Goal: Task Accomplishment & Management: Use online tool/utility

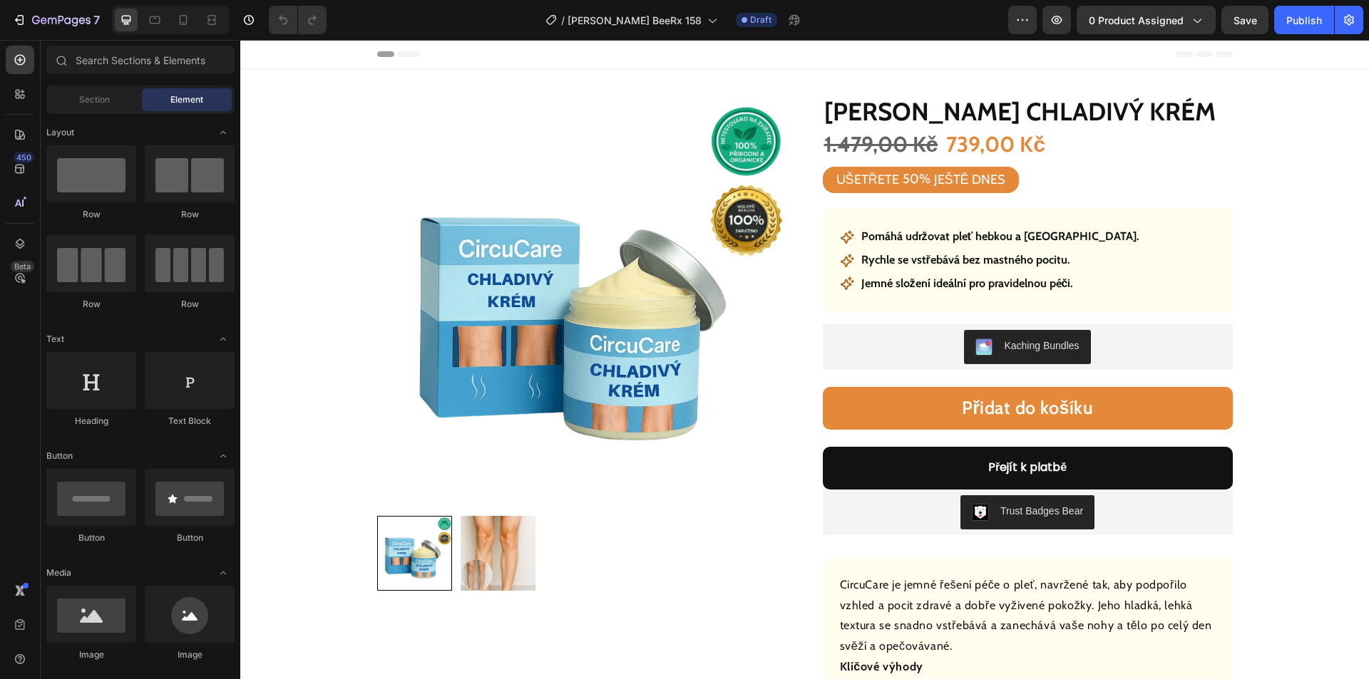
click at [1134, 3] on div "7 Version history / [PERSON_NAME] BeeRx 158 Draft Preview 0 product assigned Sa…" at bounding box center [684, 20] width 1369 height 41
click at [1139, 21] on span "0 product assigned" at bounding box center [1136, 20] width 95 height 15
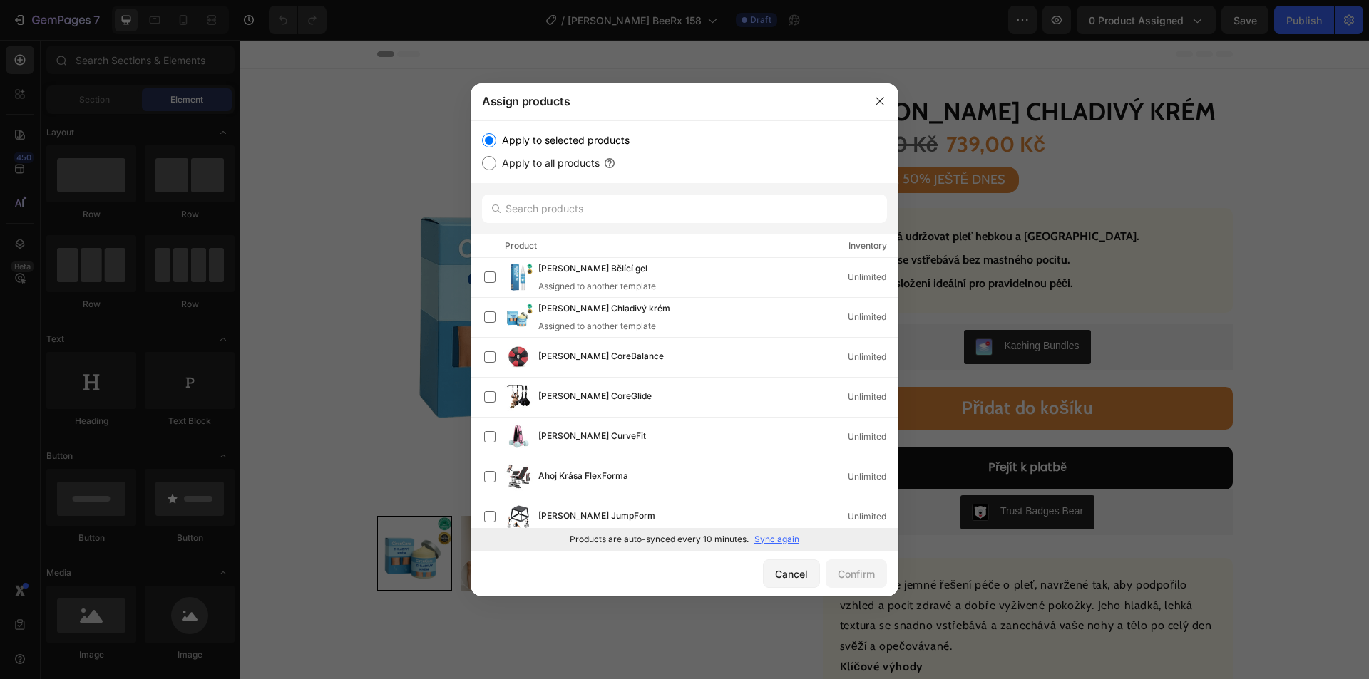
click at [774, 541] on p "Sync again" at bounding box center [776, 539] width 45 height 13
click at [551, 209] on input "text" at bounding box center [684, 209] width 405 height 29
paste input "[PERSON_NAME] Zdokonalující krém"
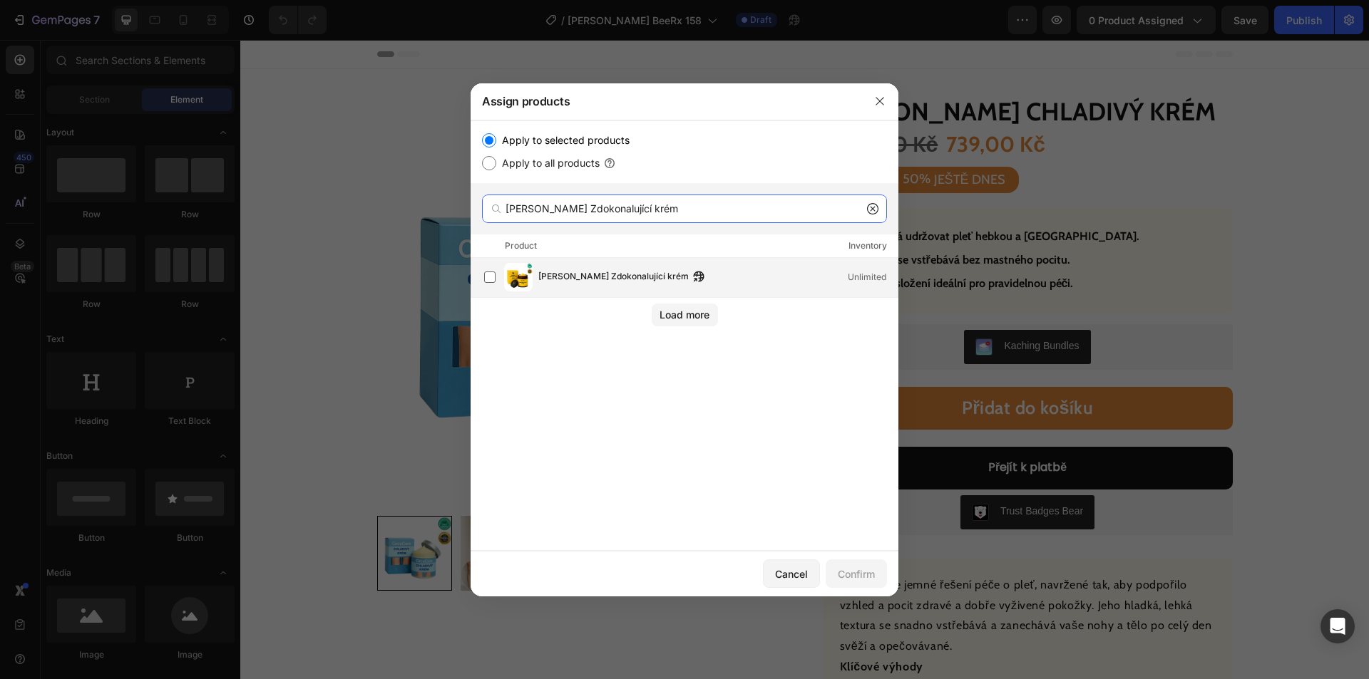
type input "[PERSON_NAME] Zdokonalující krém"
click at [558, 270] on span "[PERSON_NAME] Zdokonalující krém" at bounding box center [613, 278] width 150 height 16
click at [853, 568] on div "Confirm" at bounding box center [856, 574] width 37 height 15
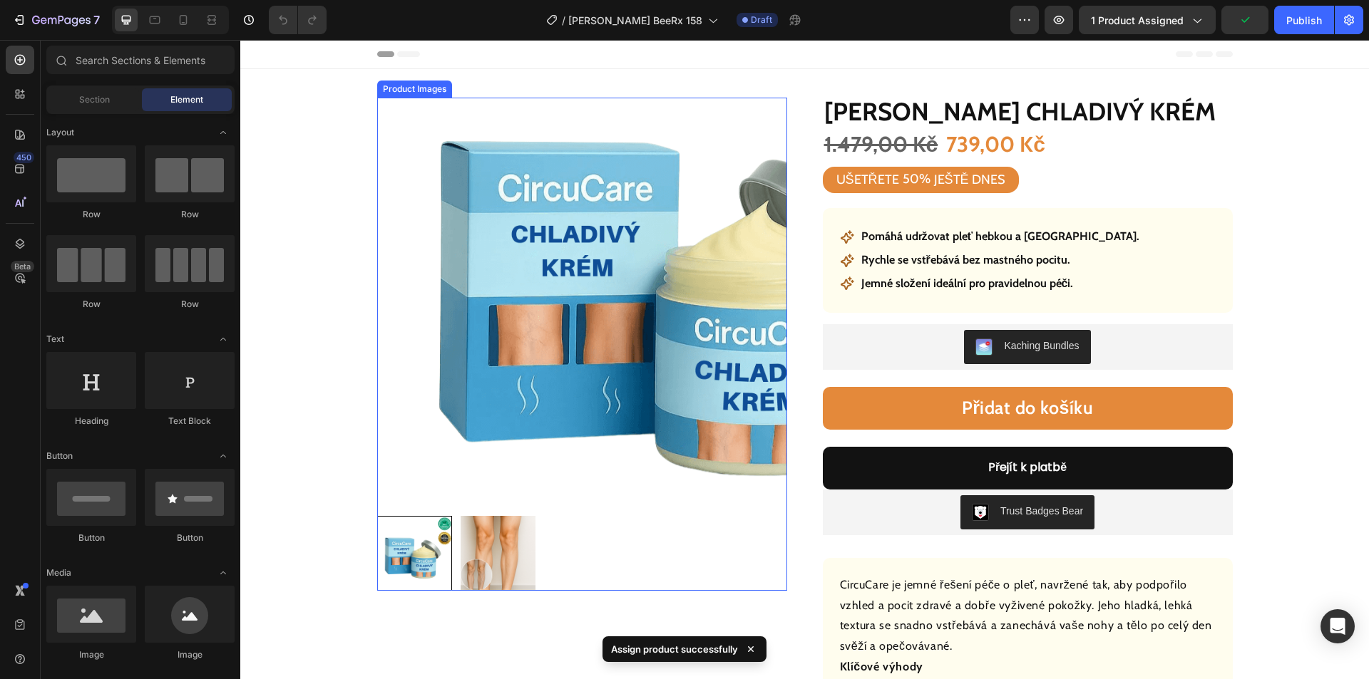
click at [491, 327] on img at bounding box center [582, 303] width 410 height 410
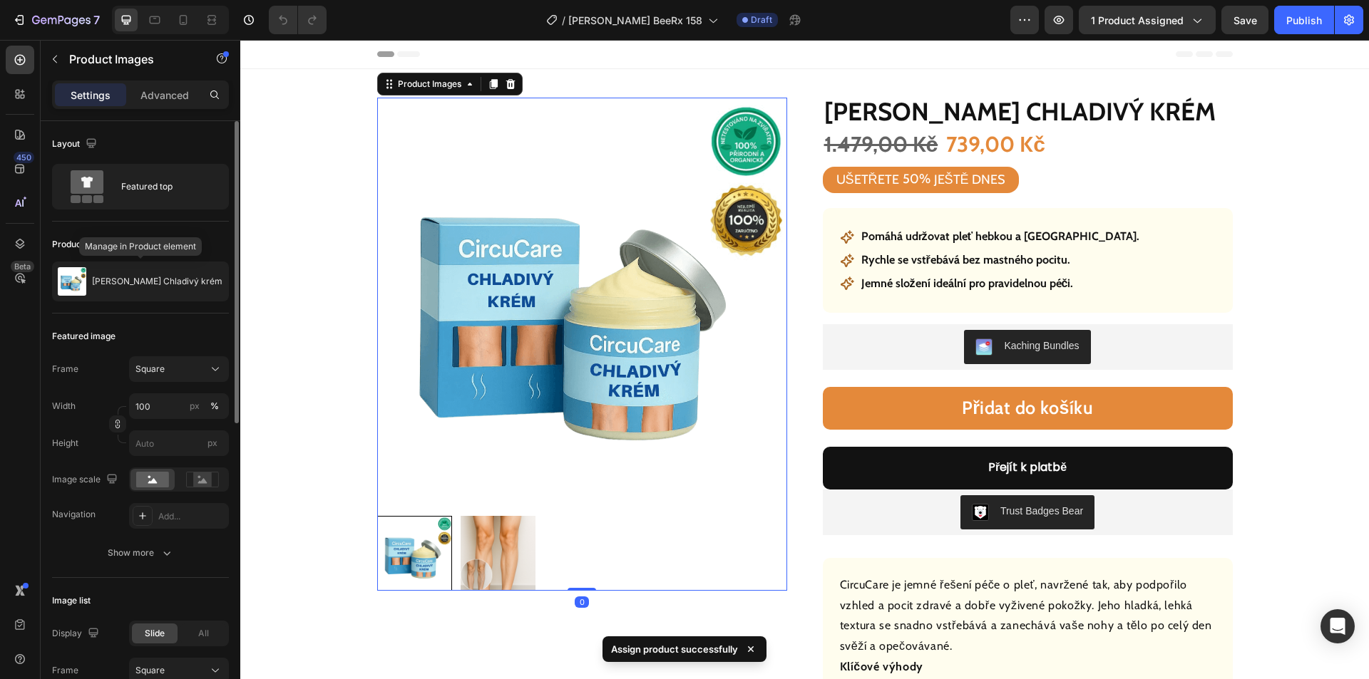
click at [143, 273] on div "[PERSON_NAME] Chladivý krém" at bounding box center [140, 282] width 177 height 40
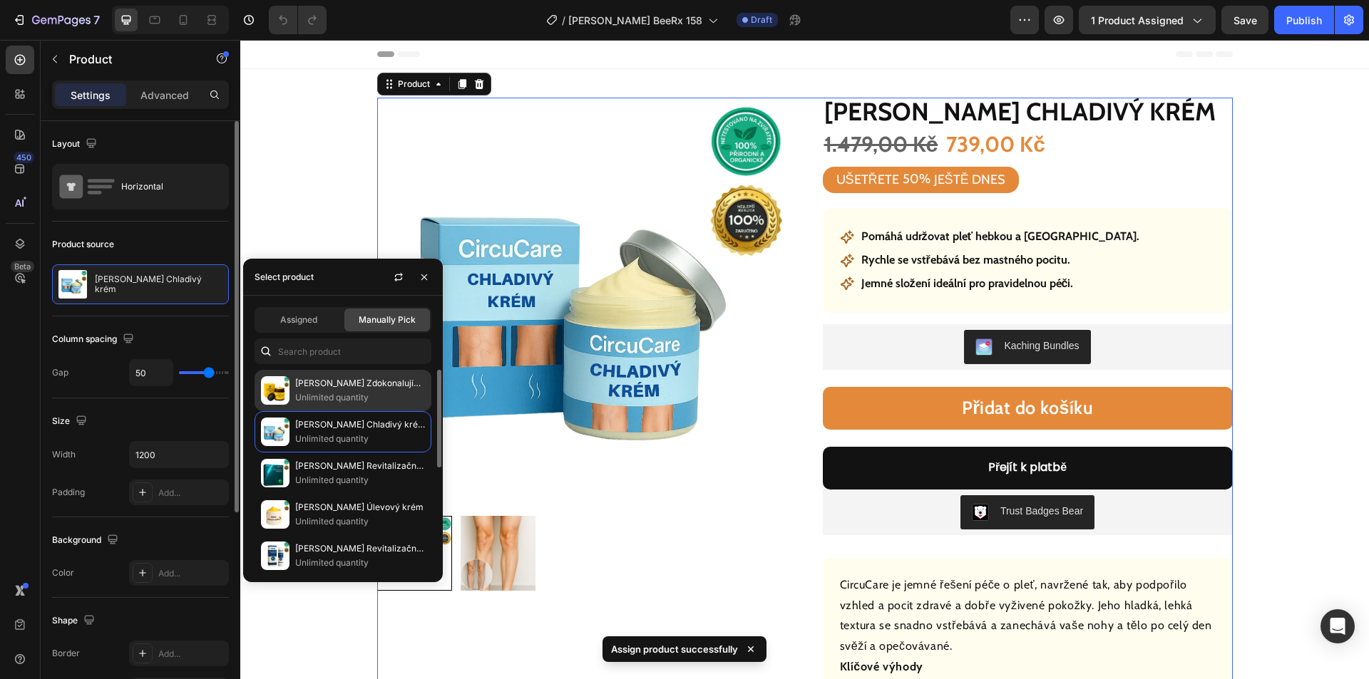
click at [321, 390] on p "[PERSON_NAME] Zdokonalující krém" at bounding box center [360, 383] width 130 height 14
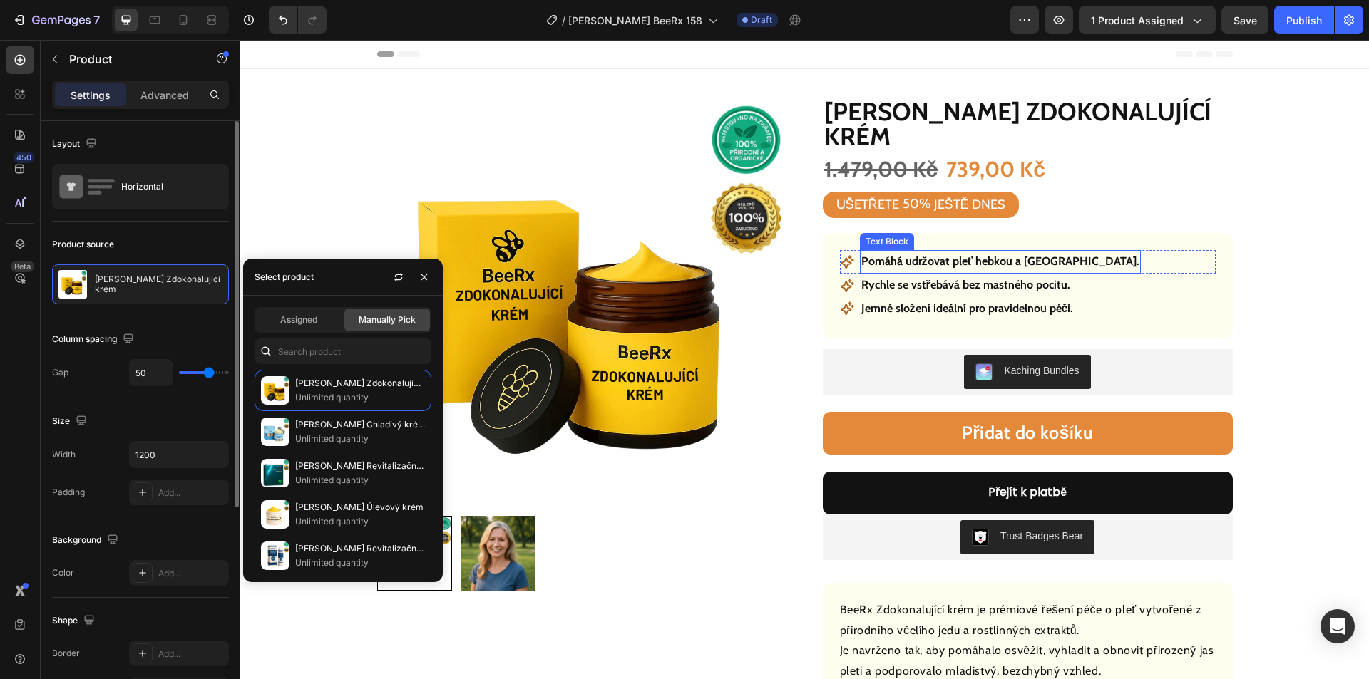
click at [927, 252] on p "Pomáhá udržovat pleť hebkou a [GEOGRAPHIC_DATA]." at bounding box center [1000, 262] width 279 height 21
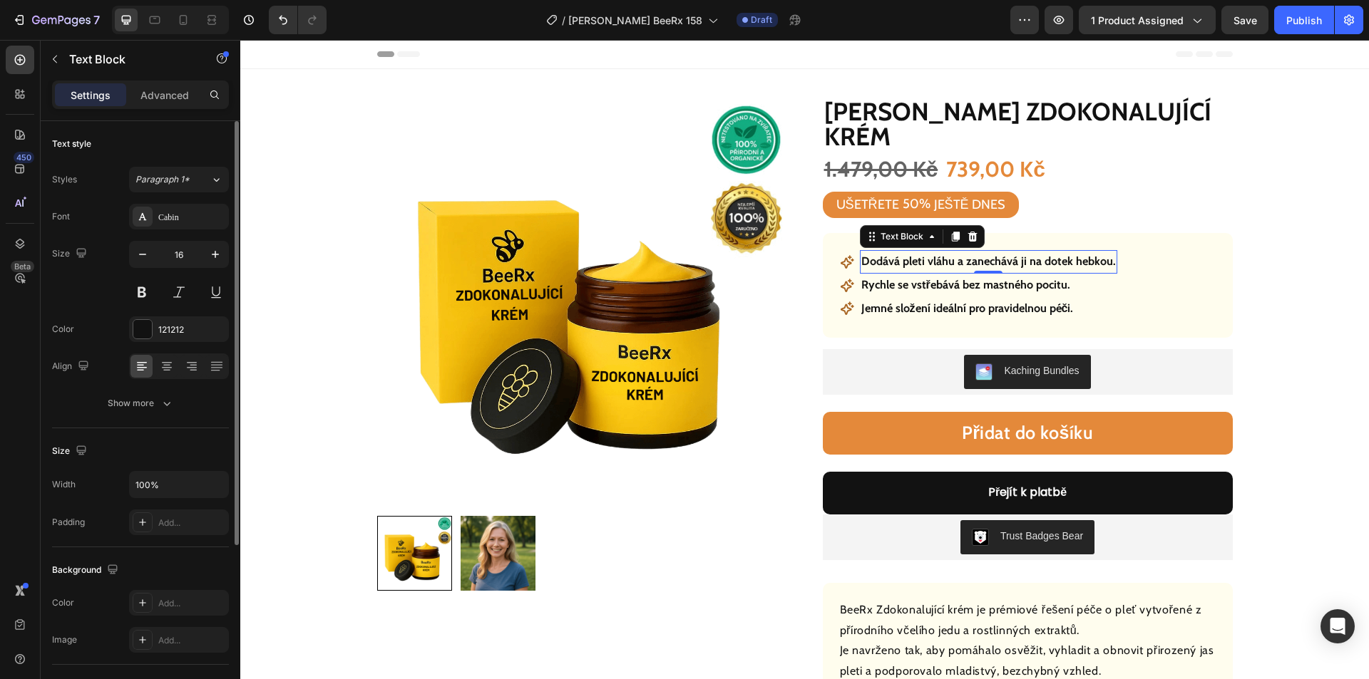
click at [965, 275] on p "Rychle se vstřebává bez mastného pocitu." at bounding box center [965, 285] width 209 height 21
click at [967, 275] on p "Rychle se vstřebává bez mastného pocitu." at bounding box center [965, 285] width 209 height 21
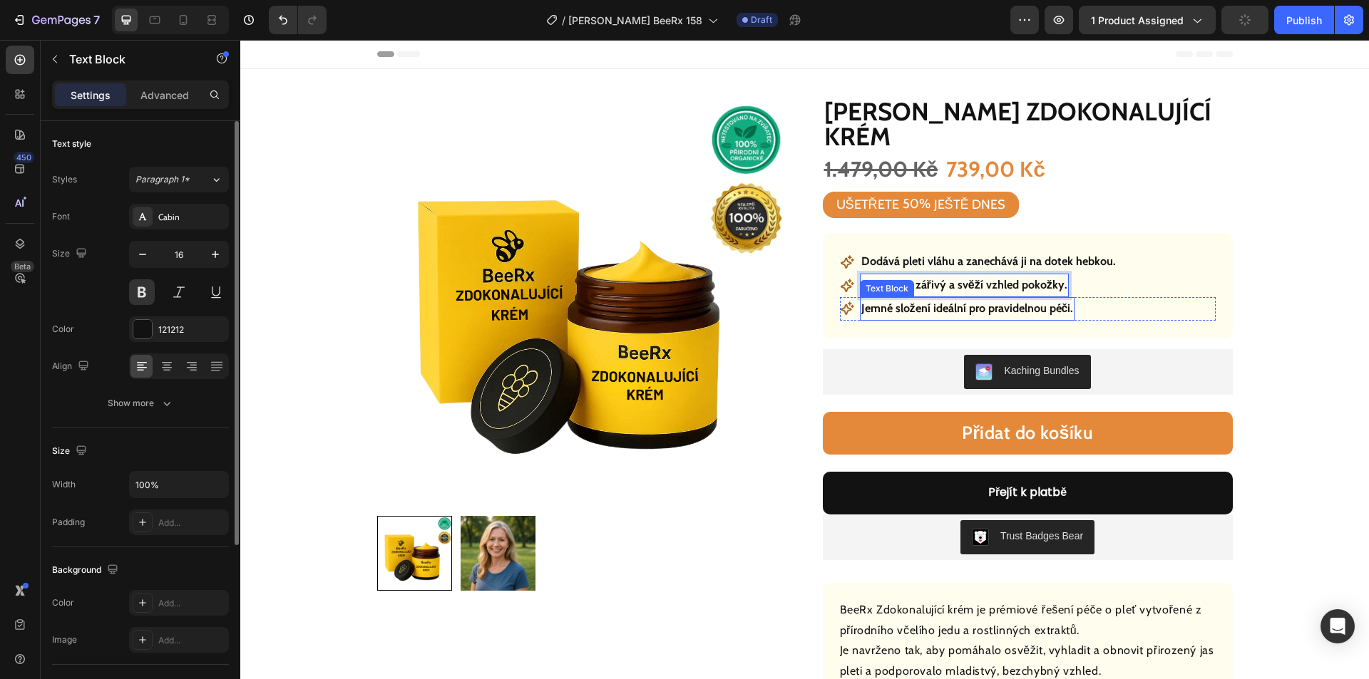
click at [1009, 299] on p "Jemné složení ideální pro pravidelnou péči." at bounding box center [967, 309] width 212 height 21
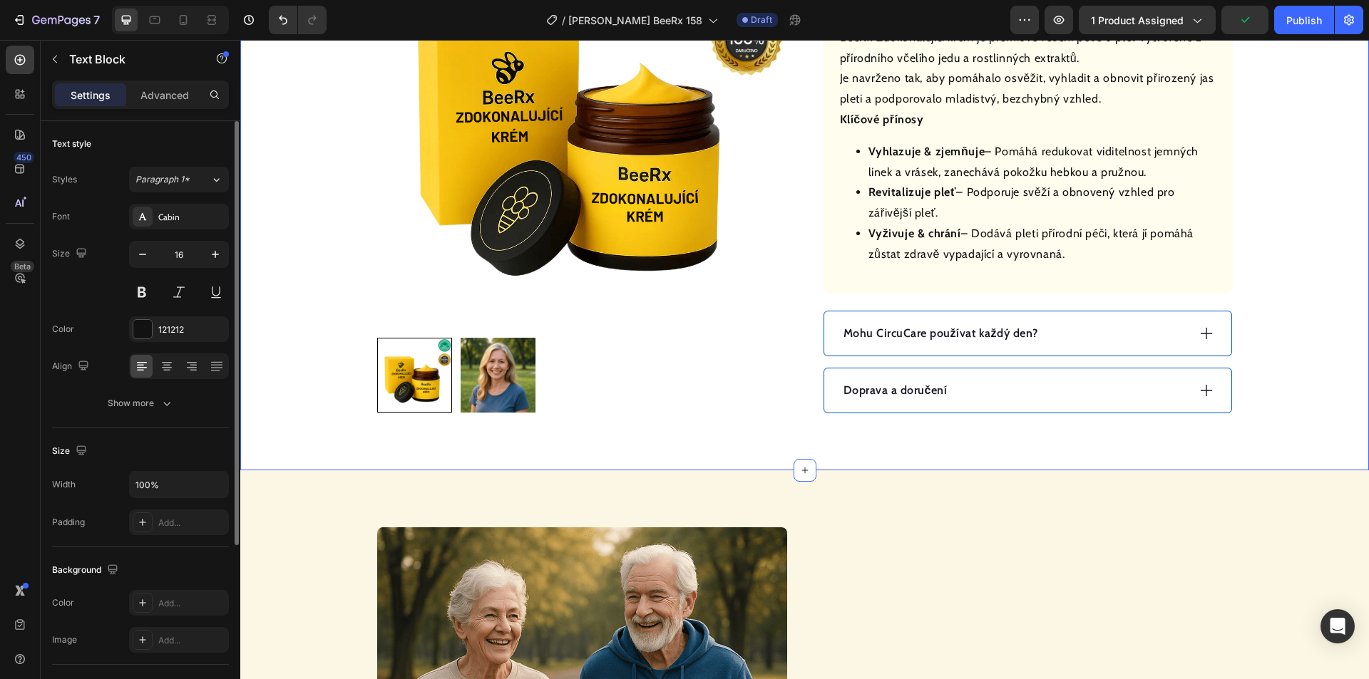
scroll to position [570, 0]
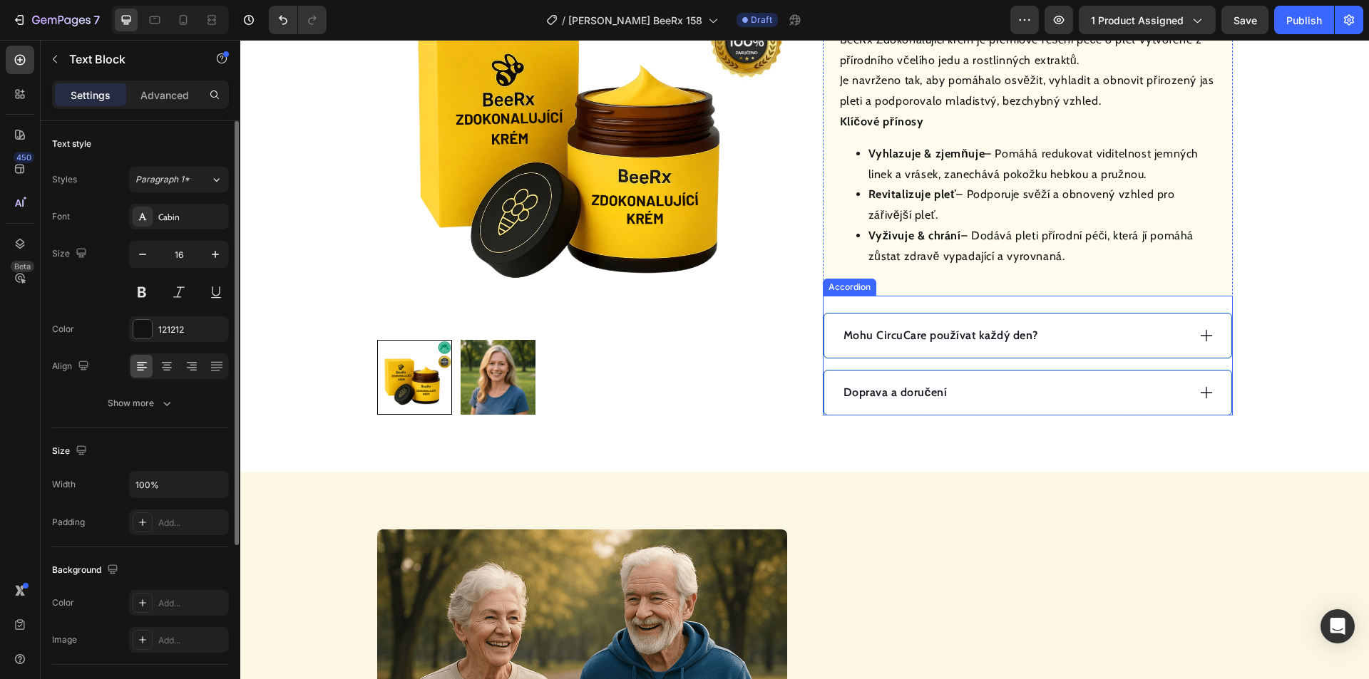
click at [1015, 381] on div "Doprava a doručení" at bounding box center [1027, 393] width 407 height 44
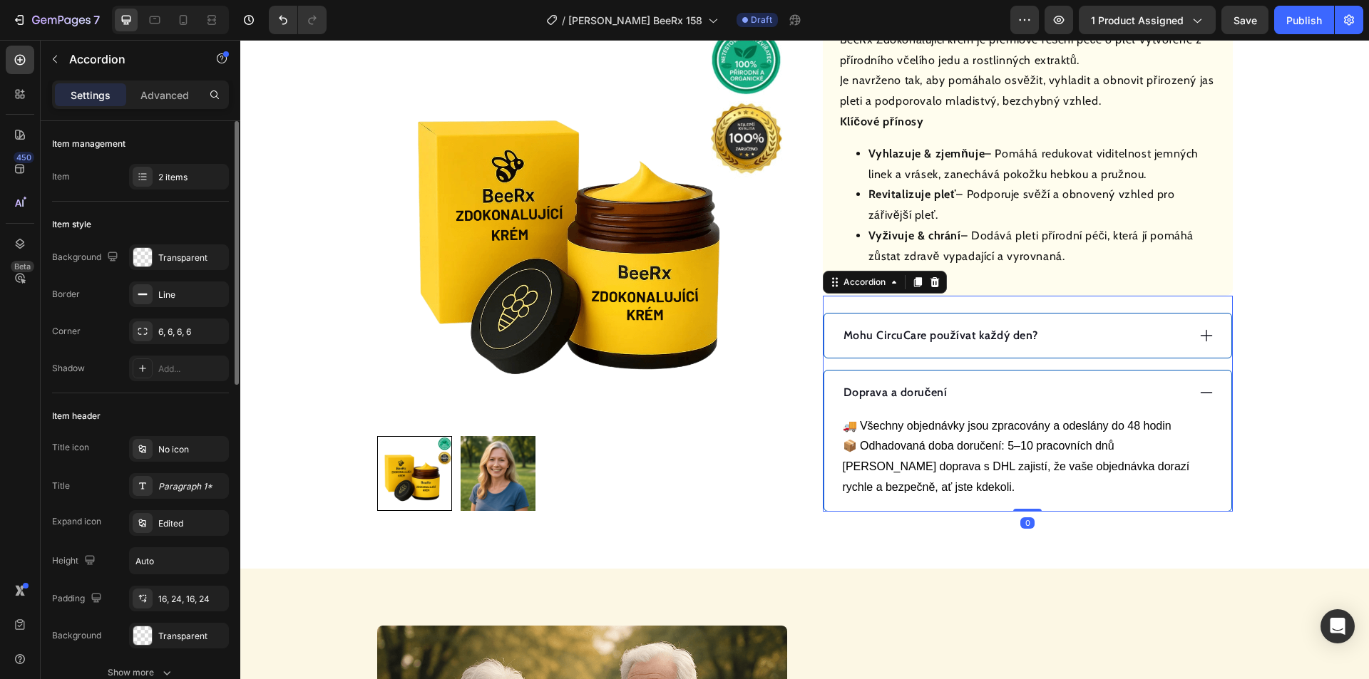
click at [1024, 382] on div "Doprava a doručení" at bounding box center [1014, 392] width 346 height 21
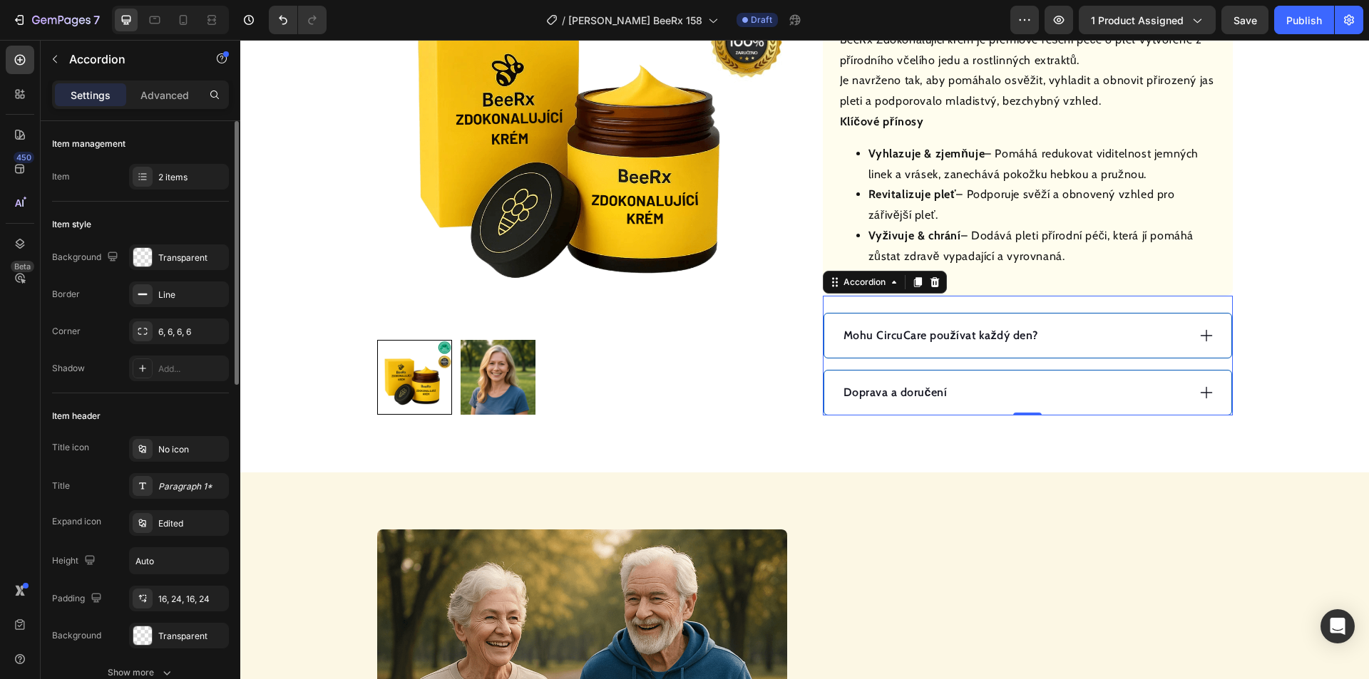
click at [1100, 325] on div "Mohu CircuCare používat každý den?" at bounding box center [1014, 335] width 346 height 21
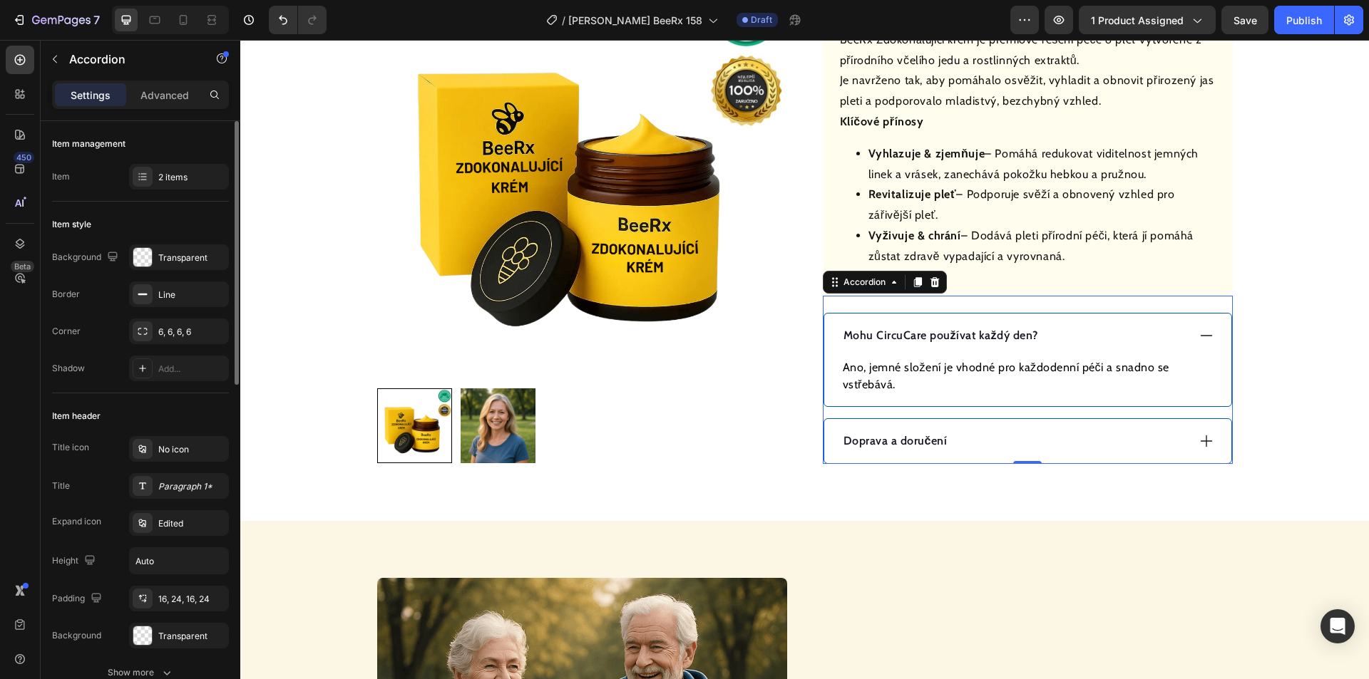
click at [950, 327] on p "Mohu CircuCare používat každý den?" at bounding box center [940, 335] width 195 height 17
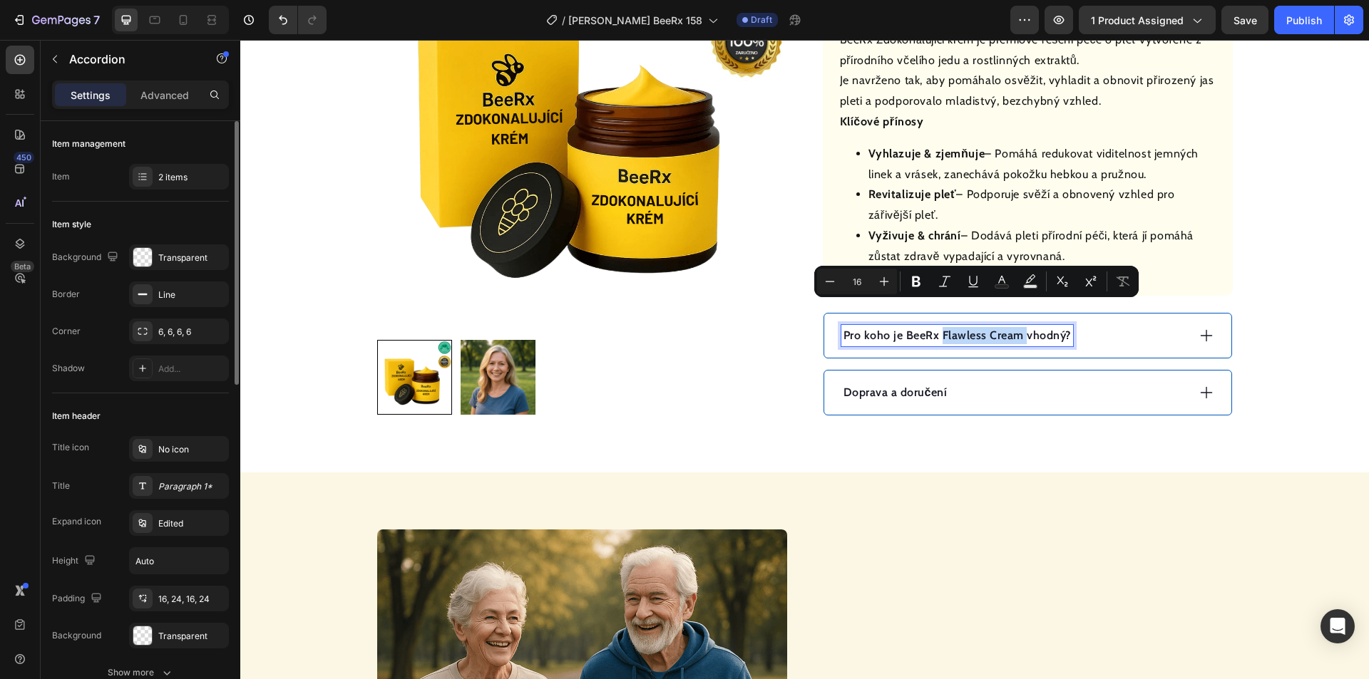
drag, startPoint x: 1018, startPoint y: 311, endPoint x: 937, endPoint y: 312, distance: 81.3
click at [937, 327] on p "Pro koho je BeeRx Flawless Cream vhodný?" at bounding box center [956, 335] width 227 height 17
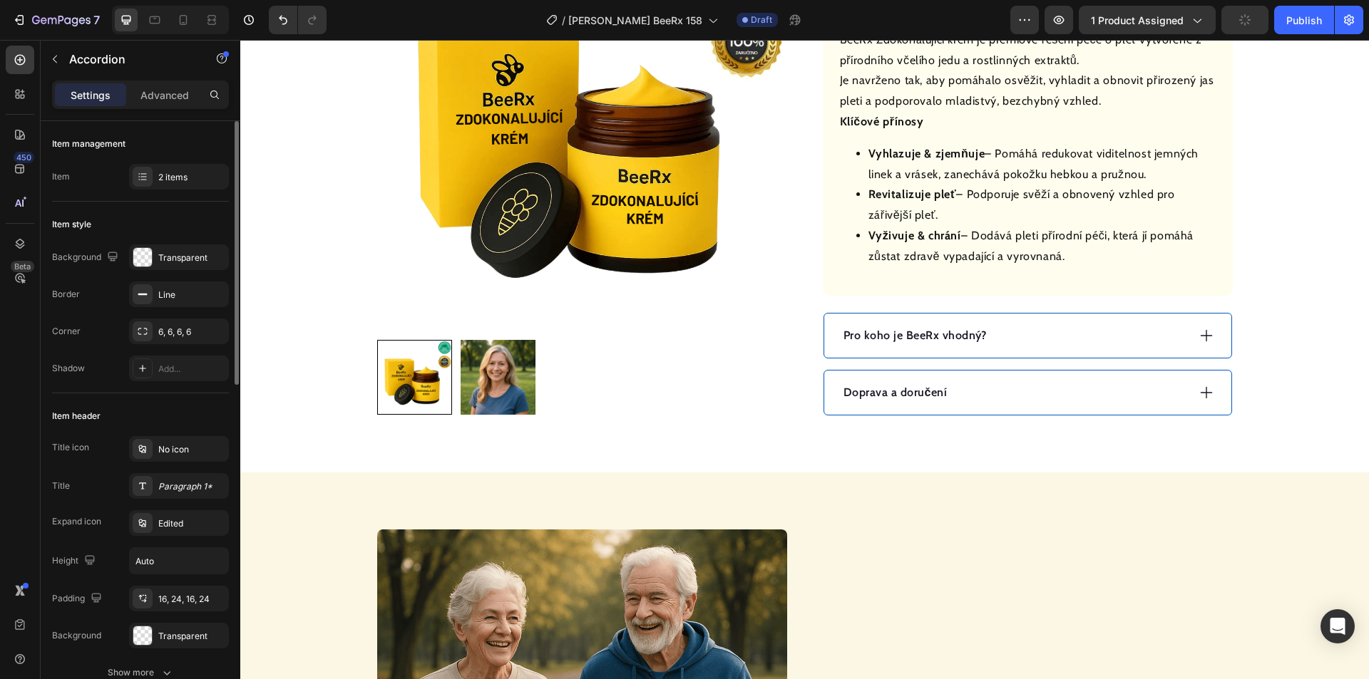
click at [1070, 325] on div "Pro koho je BeeRx vhodný?" at bounding box center [1014, 335] width 346 height 21
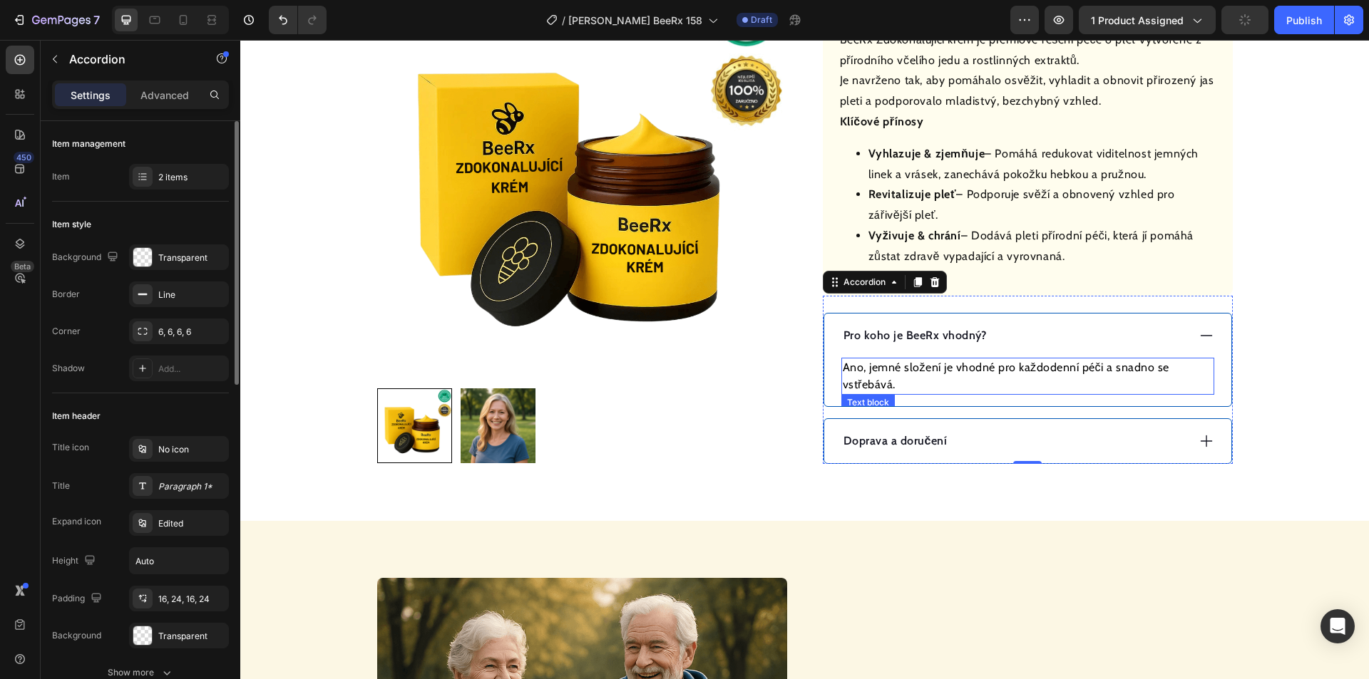
click at [949, 359] on p "Ano, jemné složení je vhodné pro každodenní péči a snadno se vstřebává." at bounding box center [1028, 376] width 370 height 34
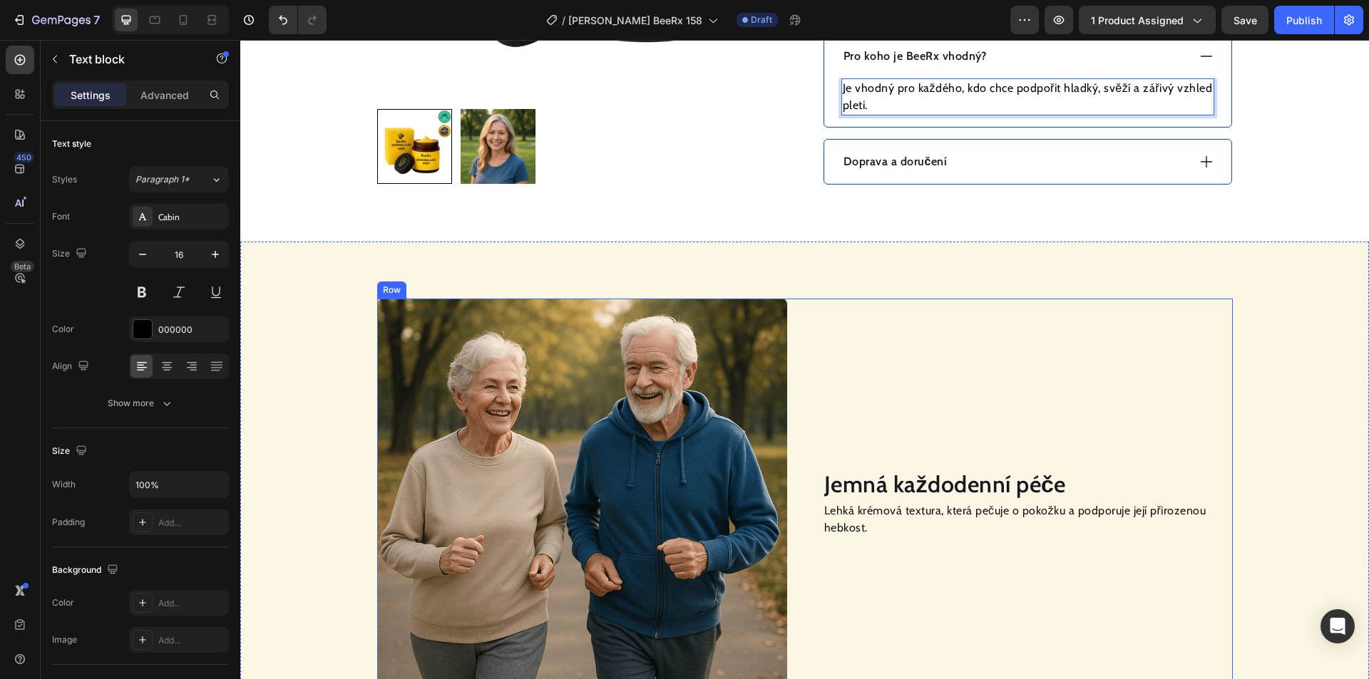
scroll to position [927, 0]
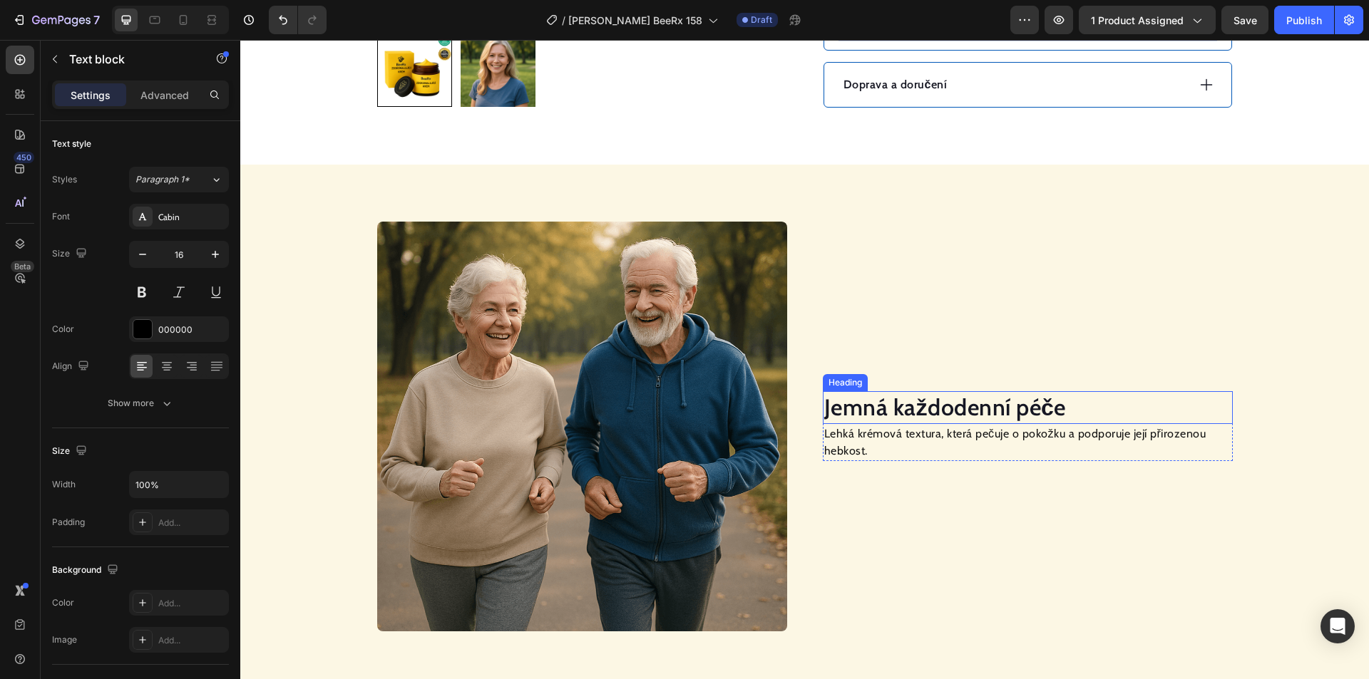
click at [956, 391] on h2 "Jemná každodenní péče" at bounding box center [1028, 407] width 410 height 33
click at [957, 391] on h2 "Jemná každodenní péče" at bounding box center [1028, 407] width 410 height 33
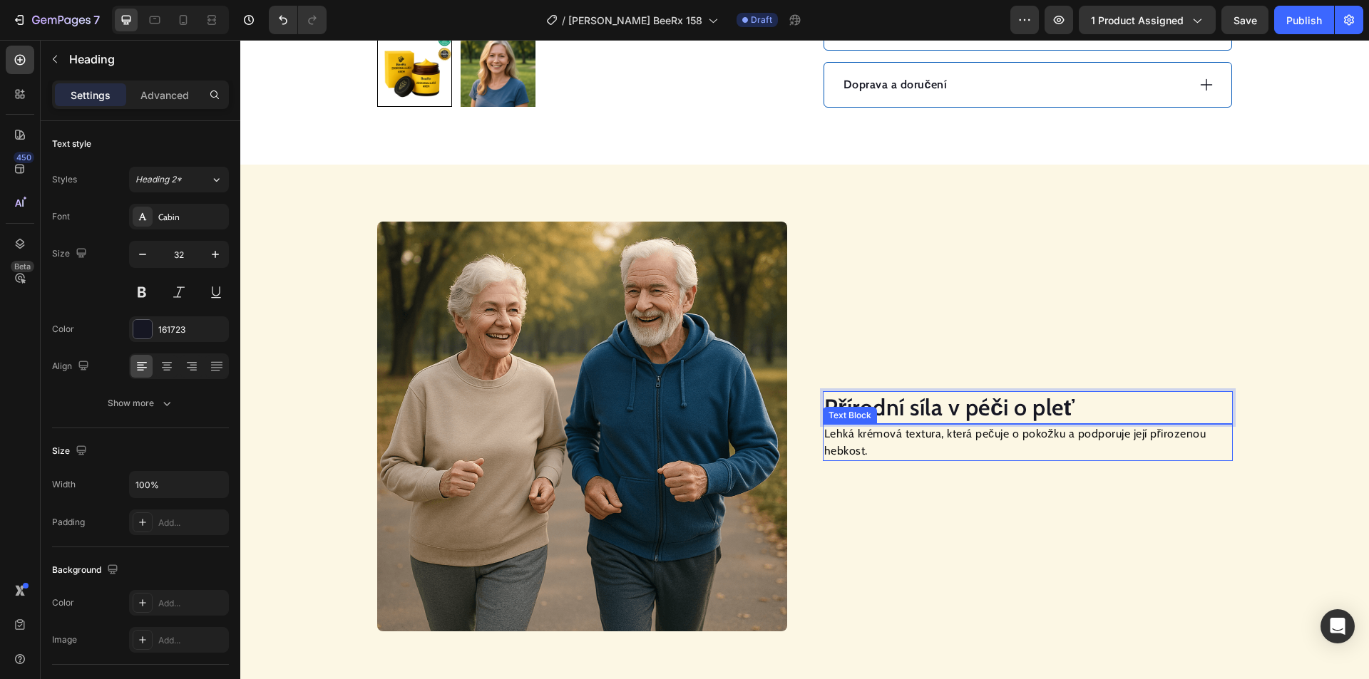
click at [861, 426] on p "Lehká krémová textura, která pečuje o pokožku a podporuje její přirozenou hebko…" at bounding box center [1027, 443] width 407 height 34
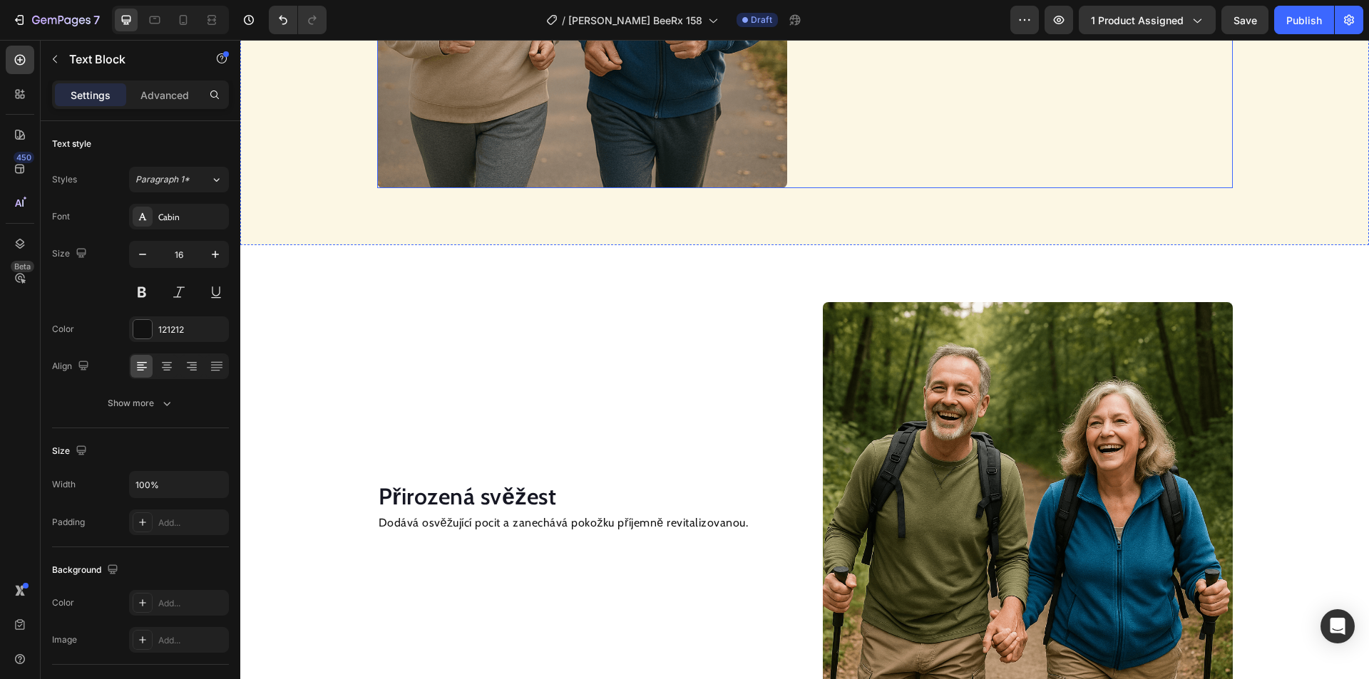
scroll to position [1355, 0]
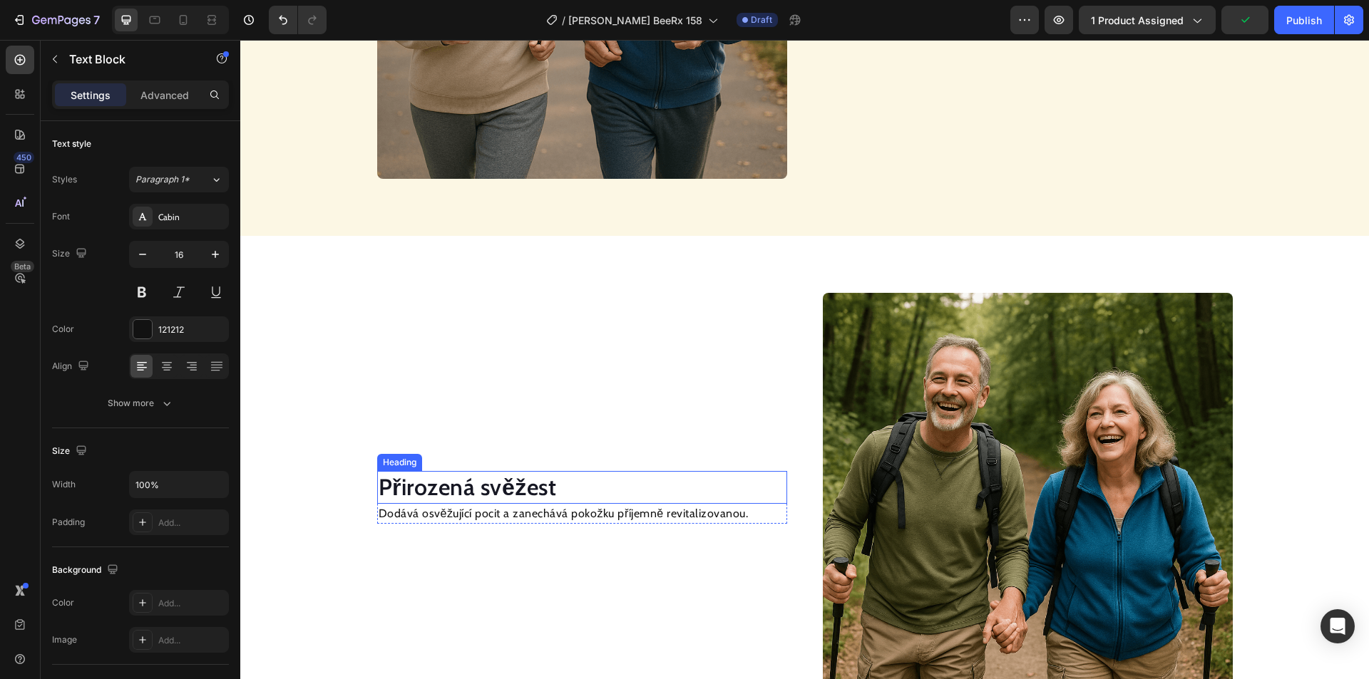
click at [486, 492] on h2 "Přirozená svěžest" at bounding box center [582, 487] width 410 height 33
click at [486, 491] on h2 "Přirozená svěžest" at bounding box center [582, 487] width 410 height 33
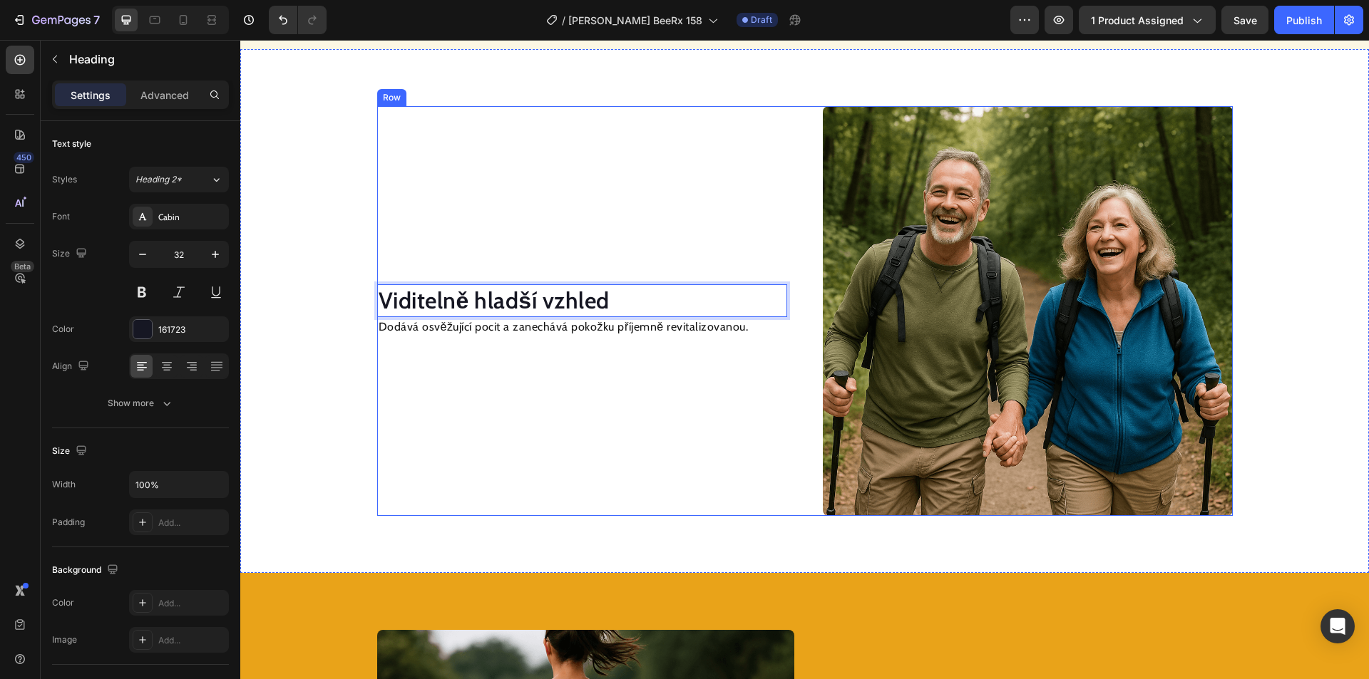
scroll to position [1569, 0]
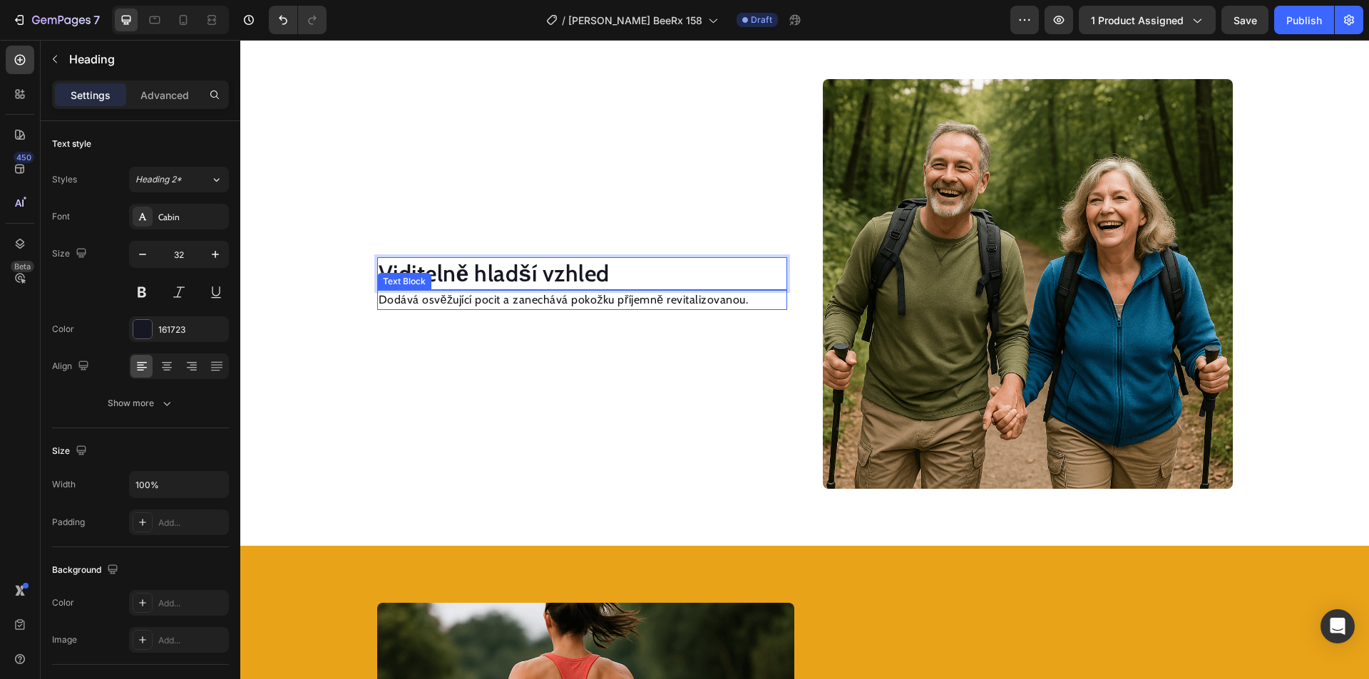
click at [592, 301] on p "Dodává osvěžující pocit a zanechává pokožku příjemně revitalizovanou." at bounding box center [582, 300] width 407 height 17
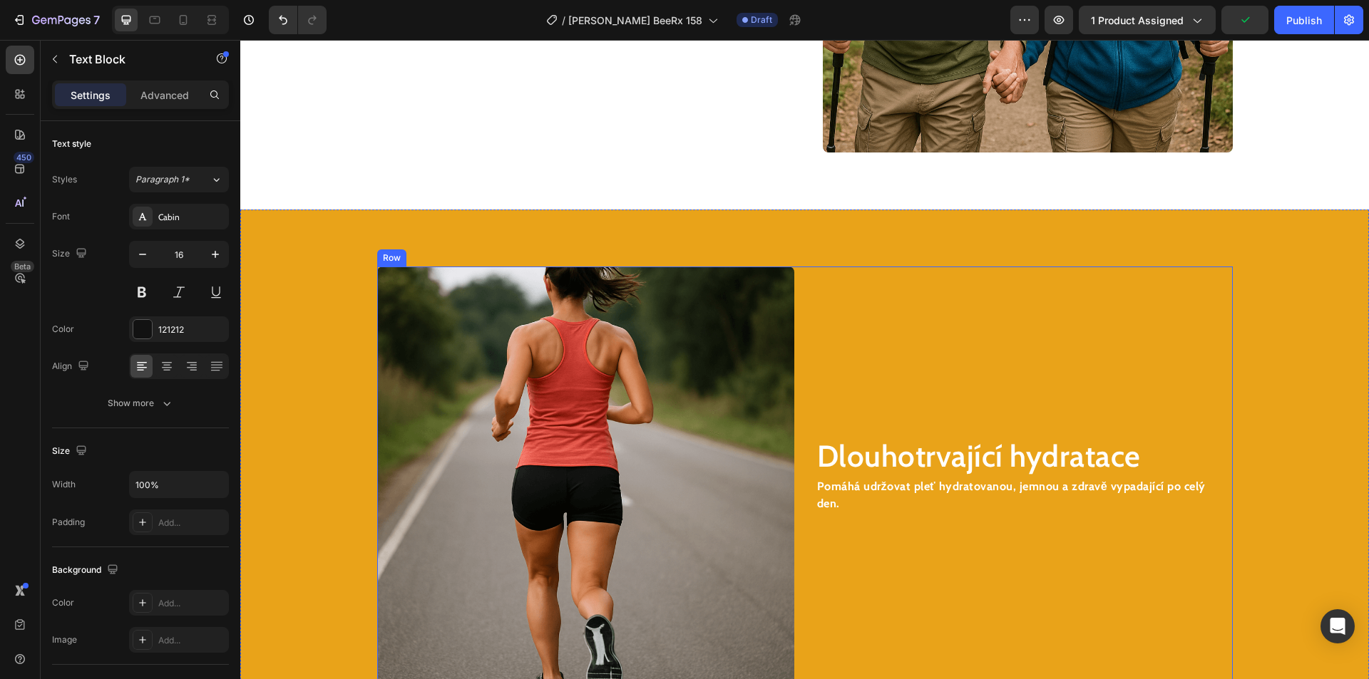
scroll to position [2059, 0]
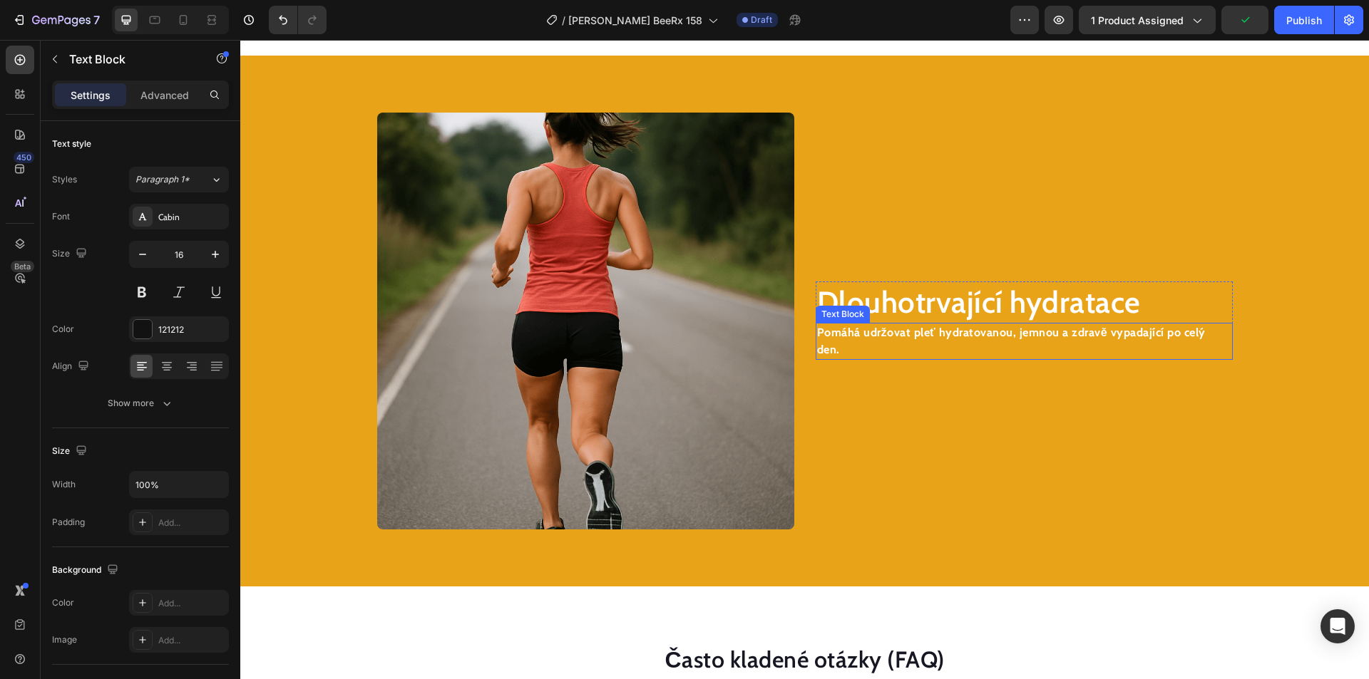
click at [924, 316] on h2 "Dlouhotrvající hydratace" at bounding box center [1024, 303] width 417 height 42
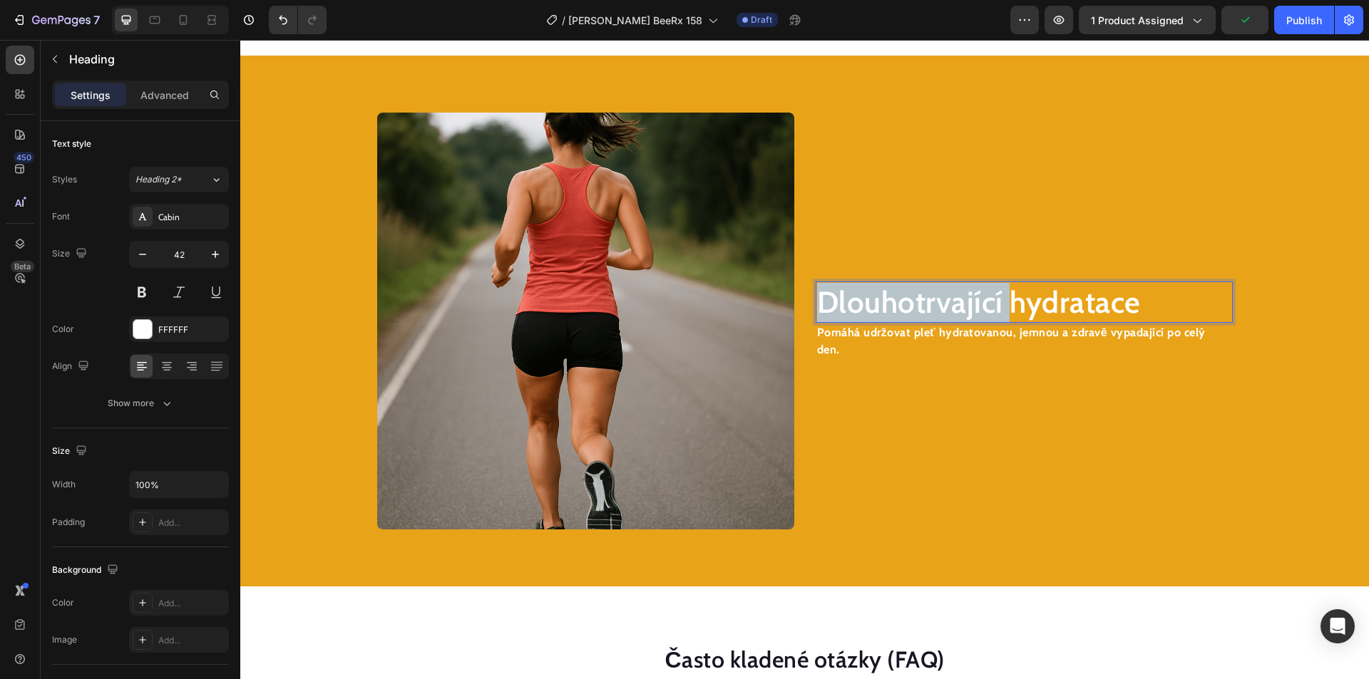
click at [924, 316] on h2 "Dlouhotrvající hydratace" at bounding box center [1024, 303] width 417 height 42
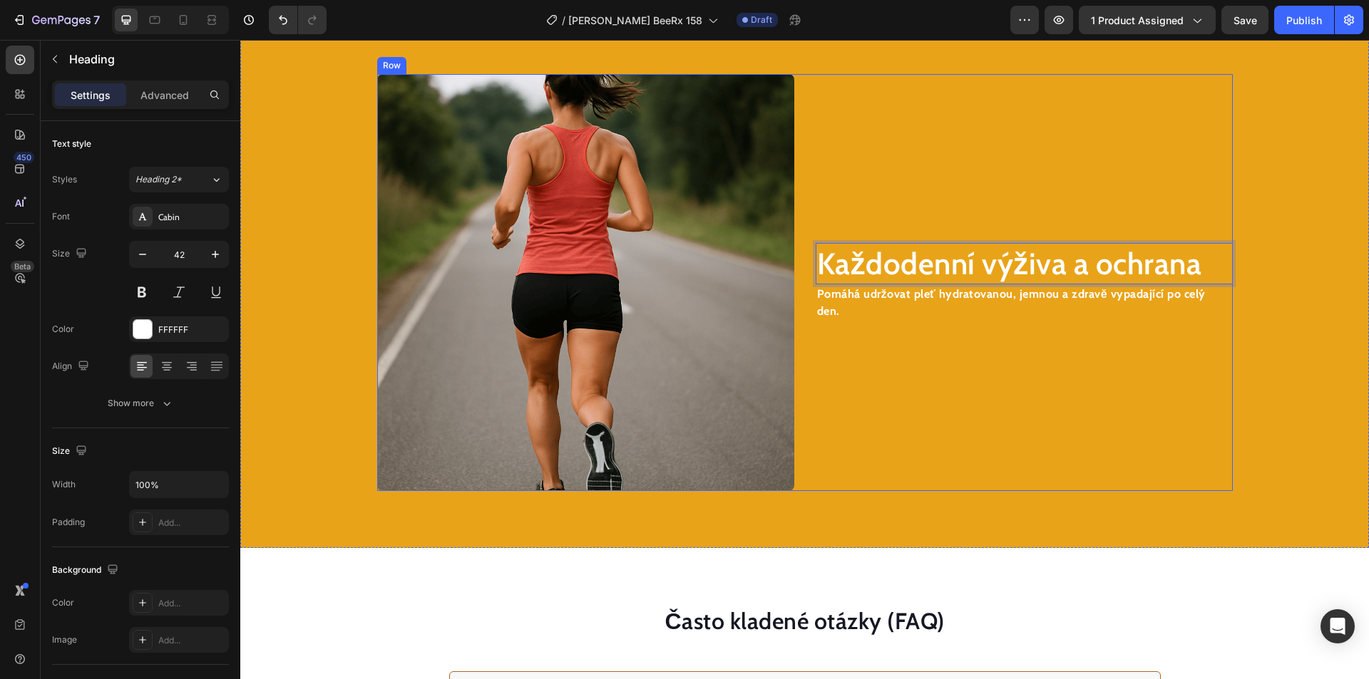
scroll to position [2130, 0]
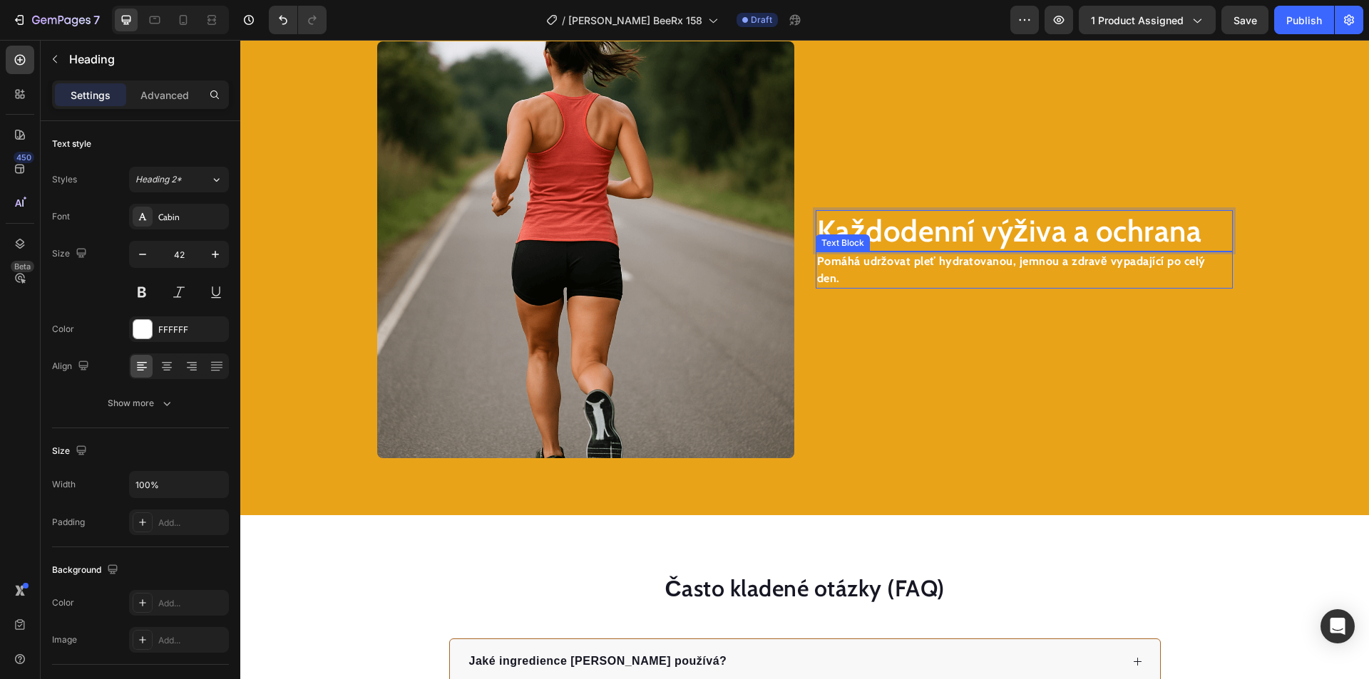
click at [976, 269] on strong "Pomáhá udržovat pleť hydratovanou, jemnou a zdravě vypadající po celý den." at bounding box center [1011, 270] width 389 height 31
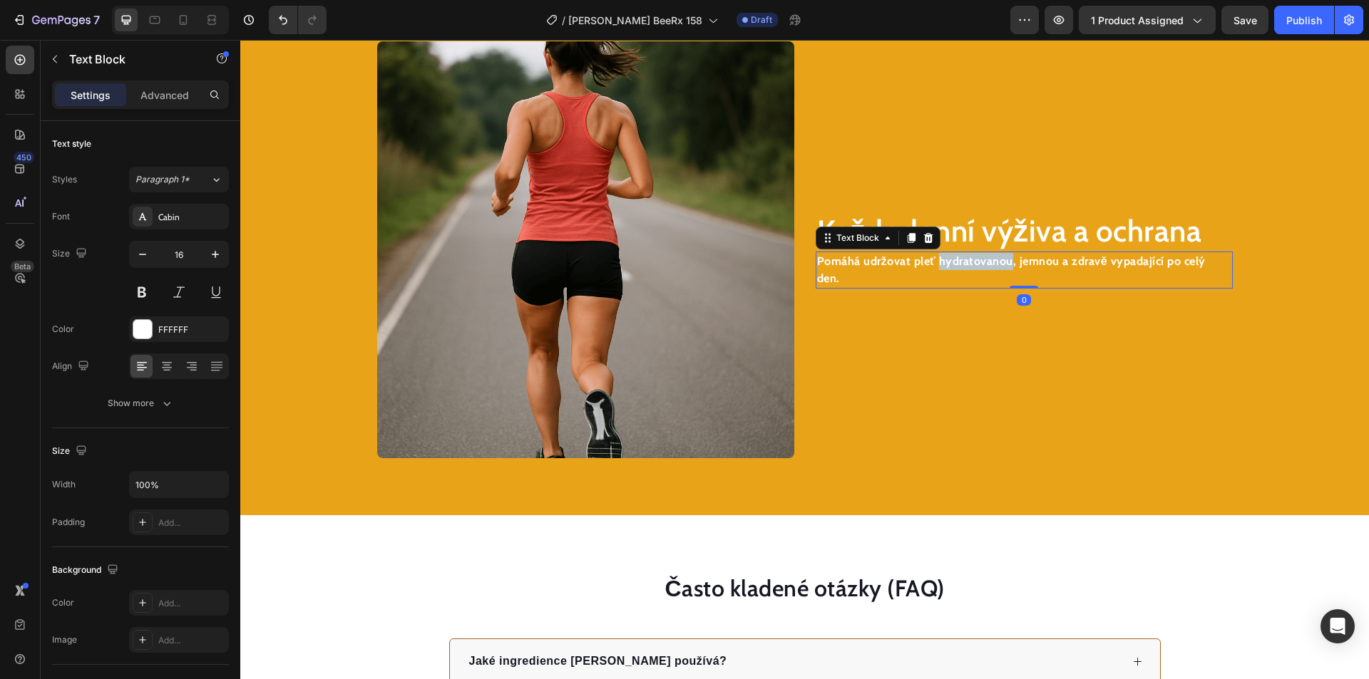
click at [976, 269] on strong "Pomáhá udržovat pleť hydratovanou, jemnou a zdravě vypadající po celý den." at bounding box center [1011, 270] width 389 height 31
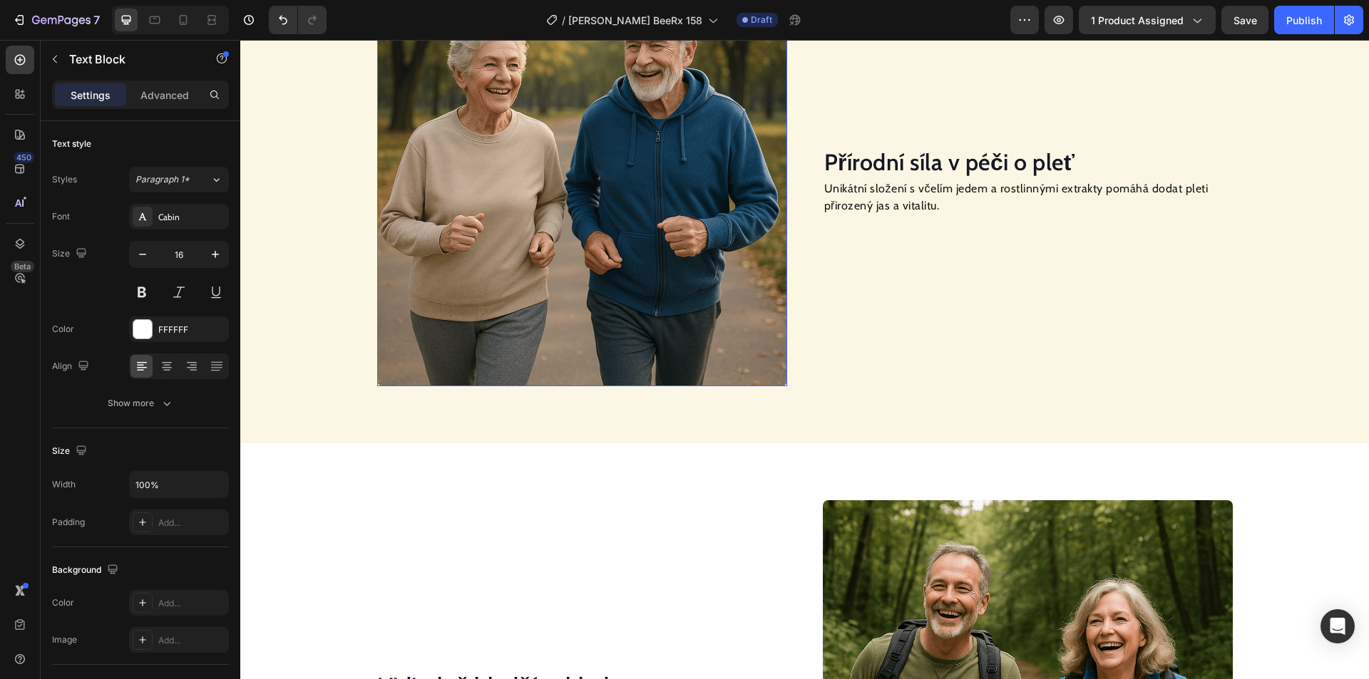
click at [558, 314] on img at bounding box center [582, 181] width 410 height 410
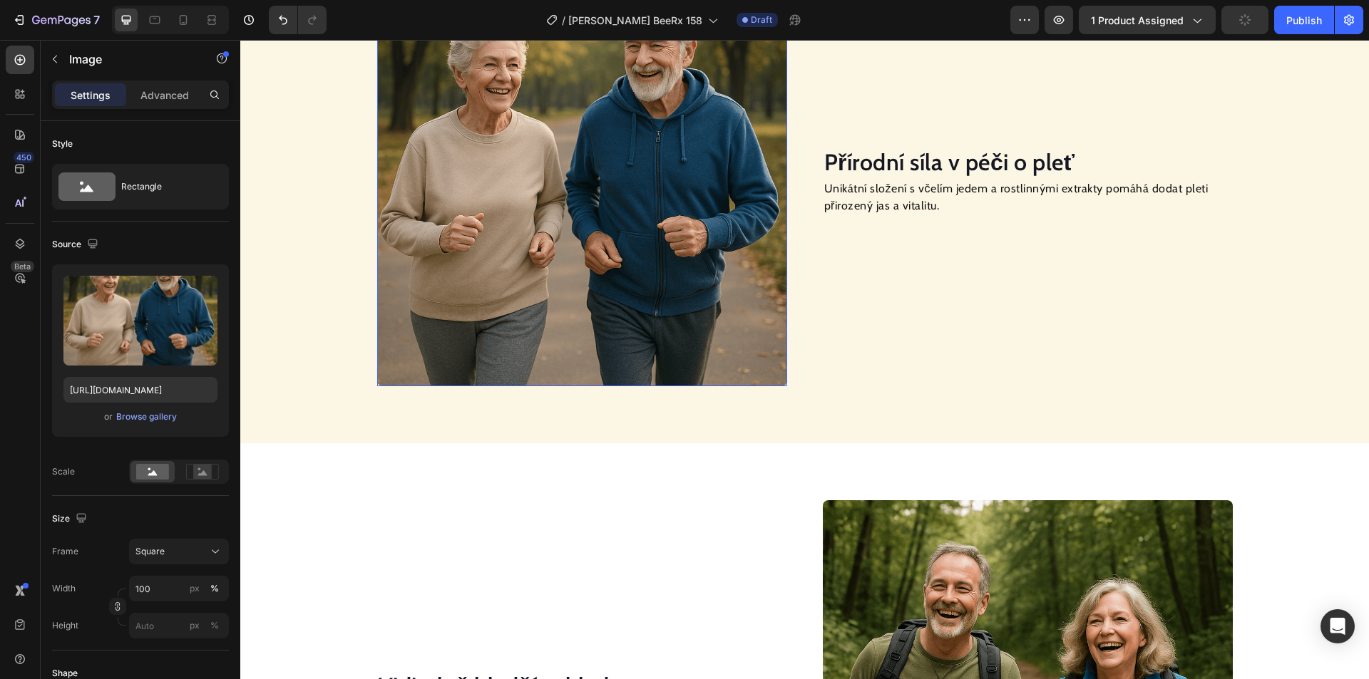
scroll to position [847, 0]
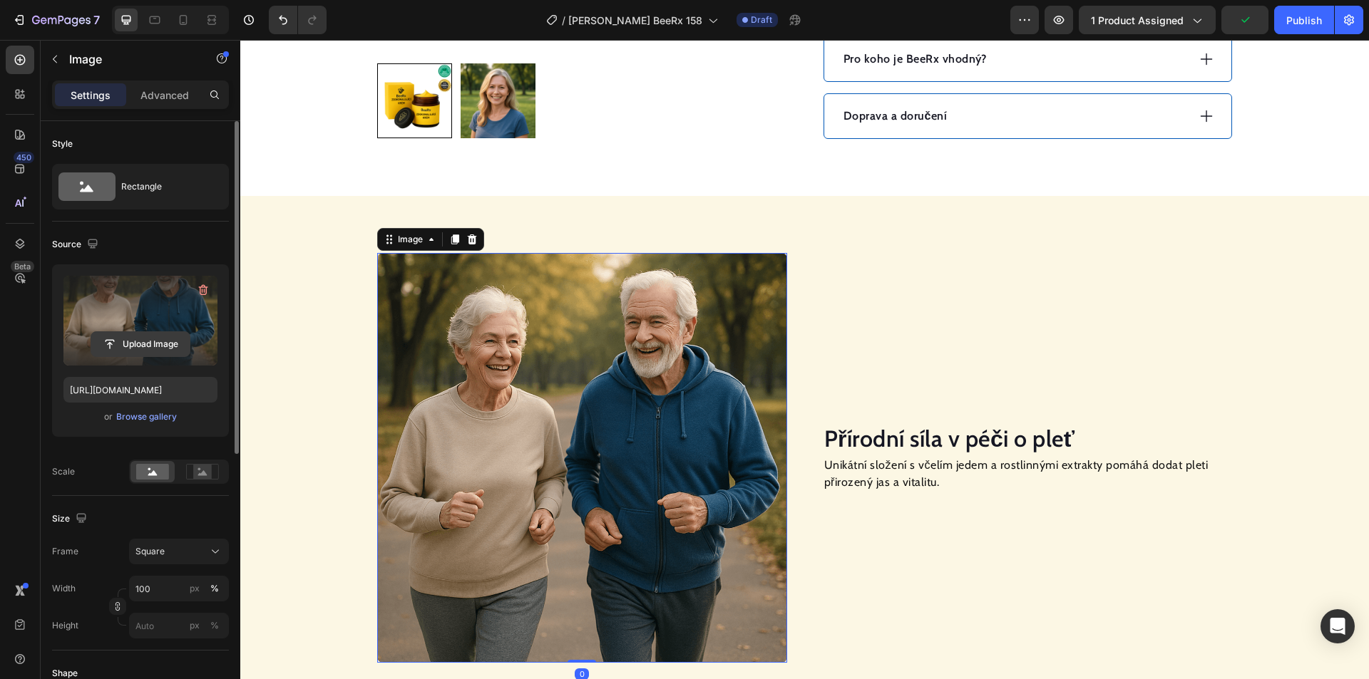
click at [134, 341] on input "file" at bounding box center [140, 344] width 98 height 24
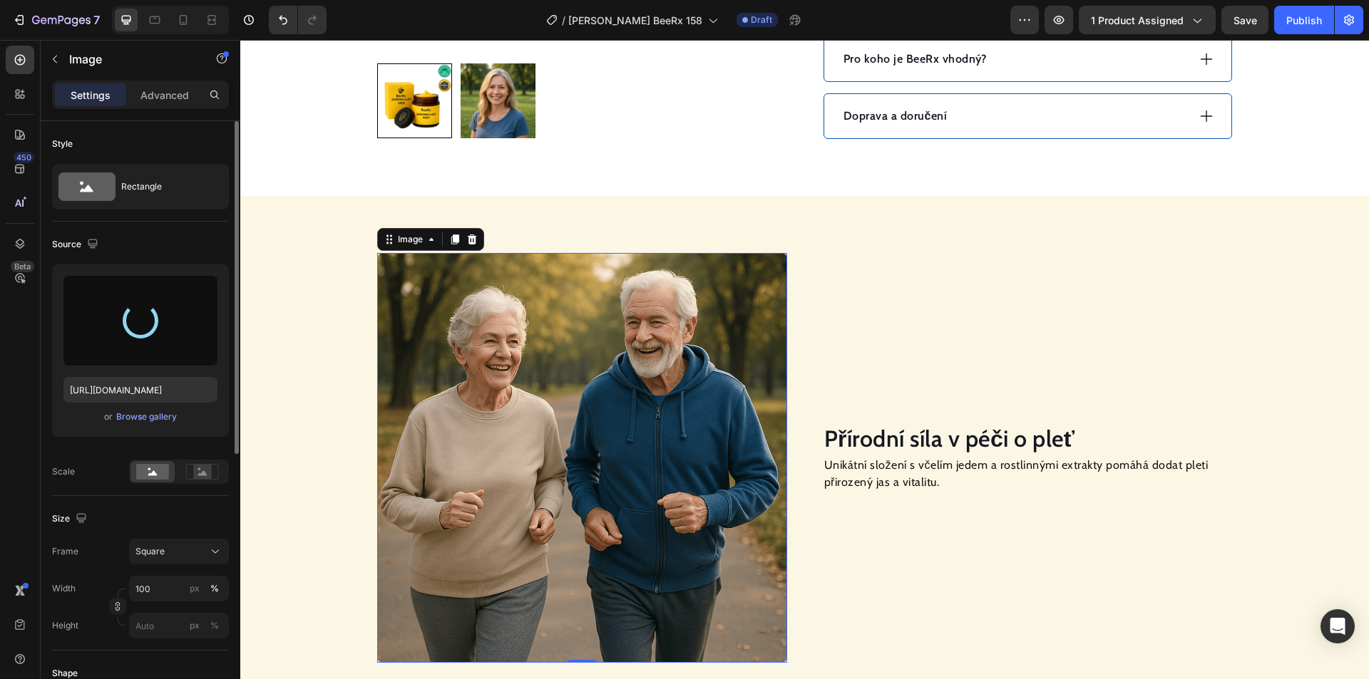
type input "[URL][DOMAIN_NAME]"
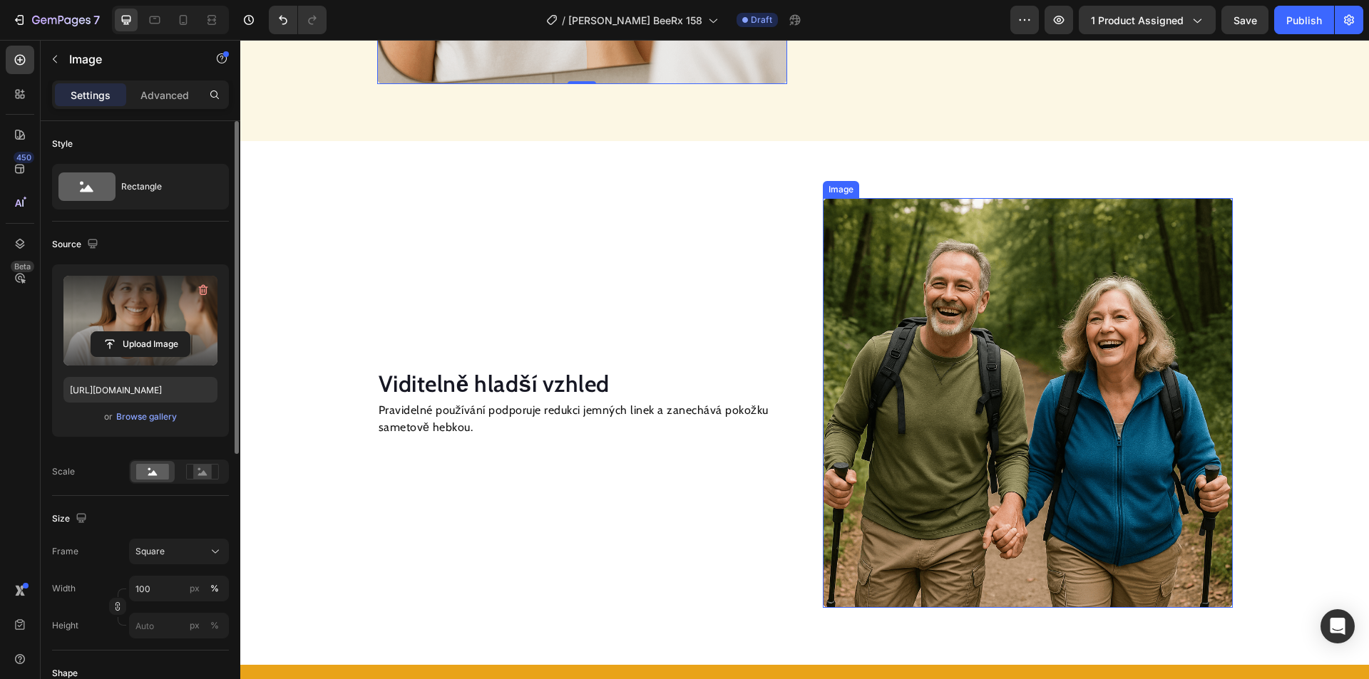
scroll to position [1417, 0]
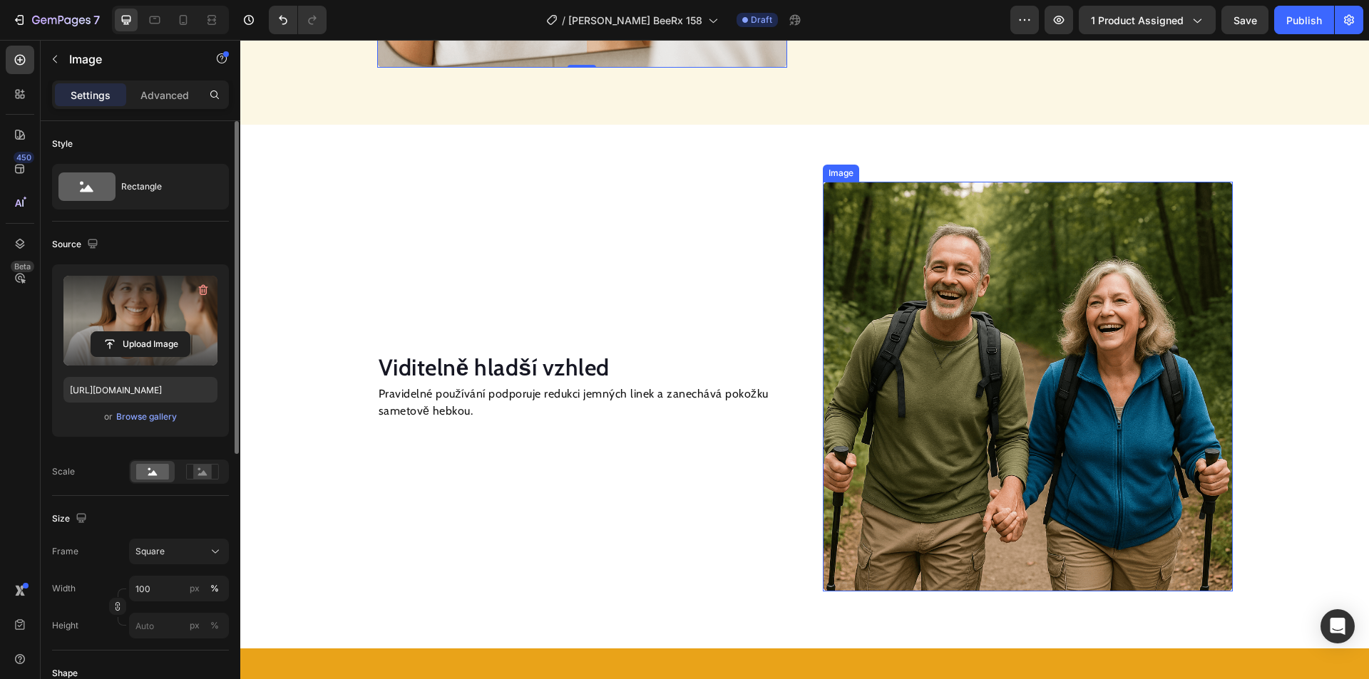
click at [998, 374] on img at bounding box center [1028, 387] width 410 height 410
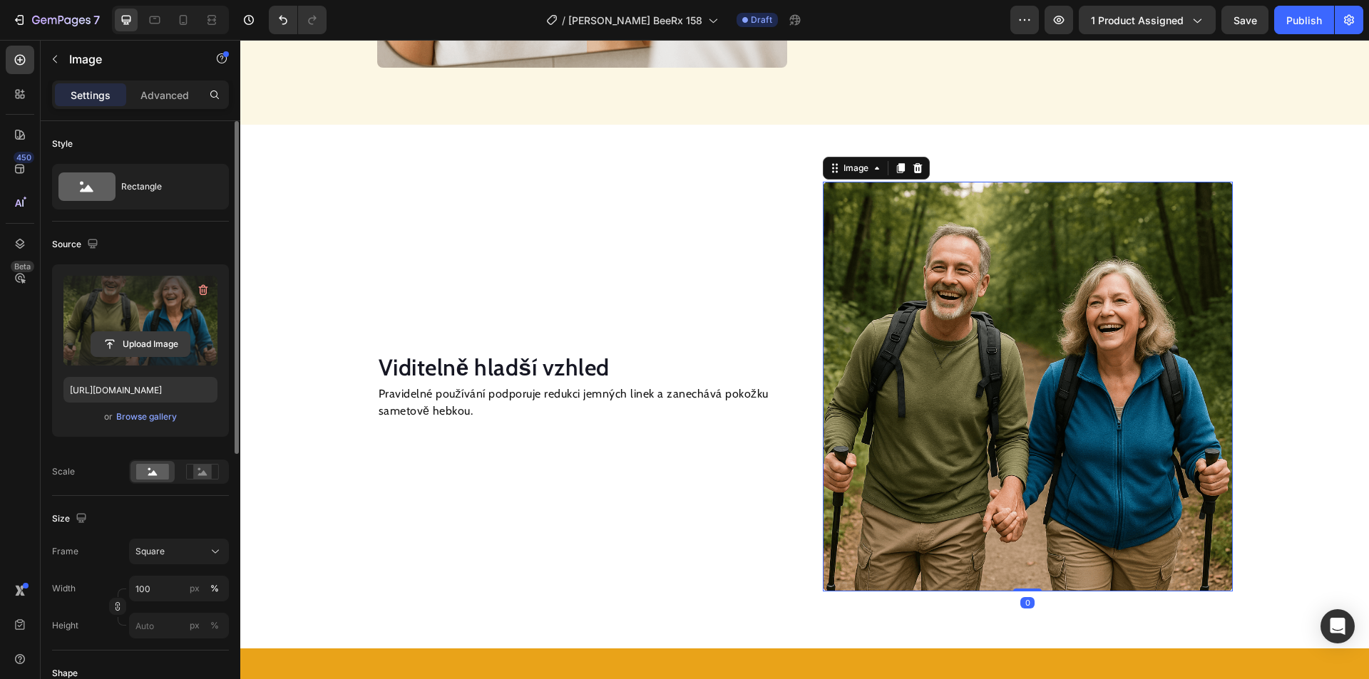
click at [164, 344] on input "file" at bounding box center [140, 344] width 98 height 24
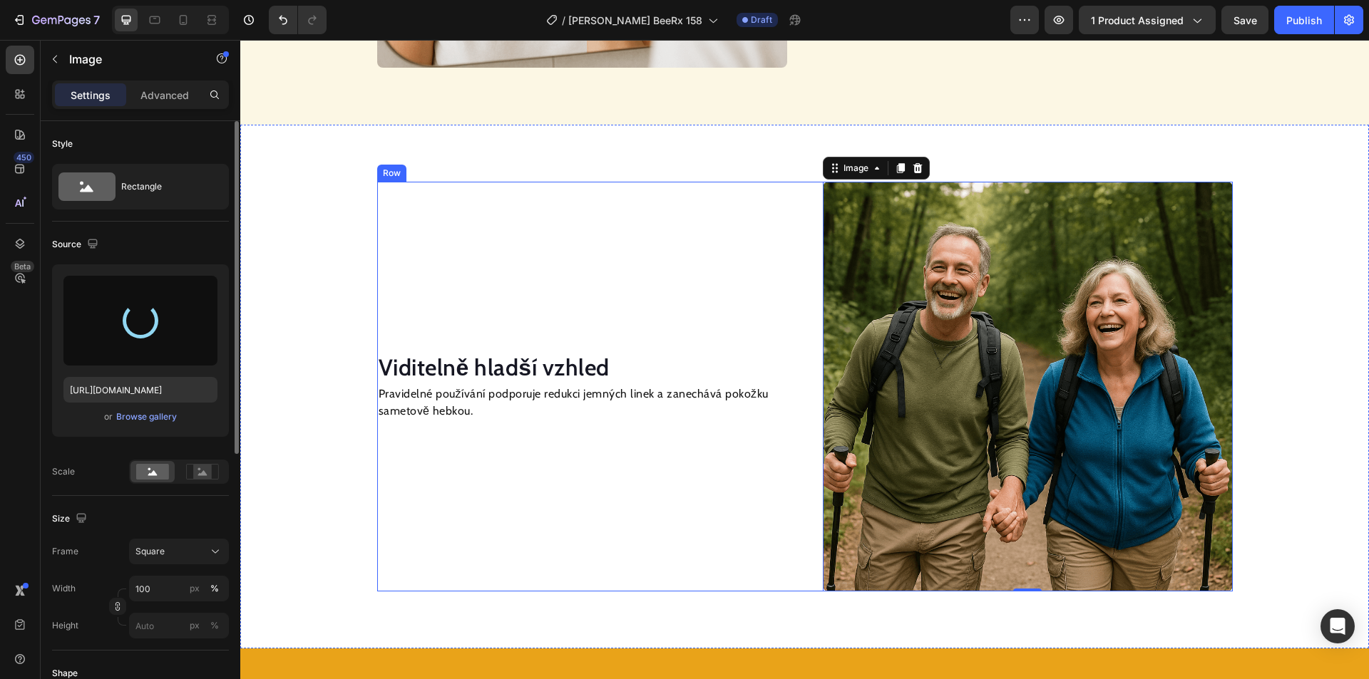
type input "[URL][DOMAIN_NAME]"
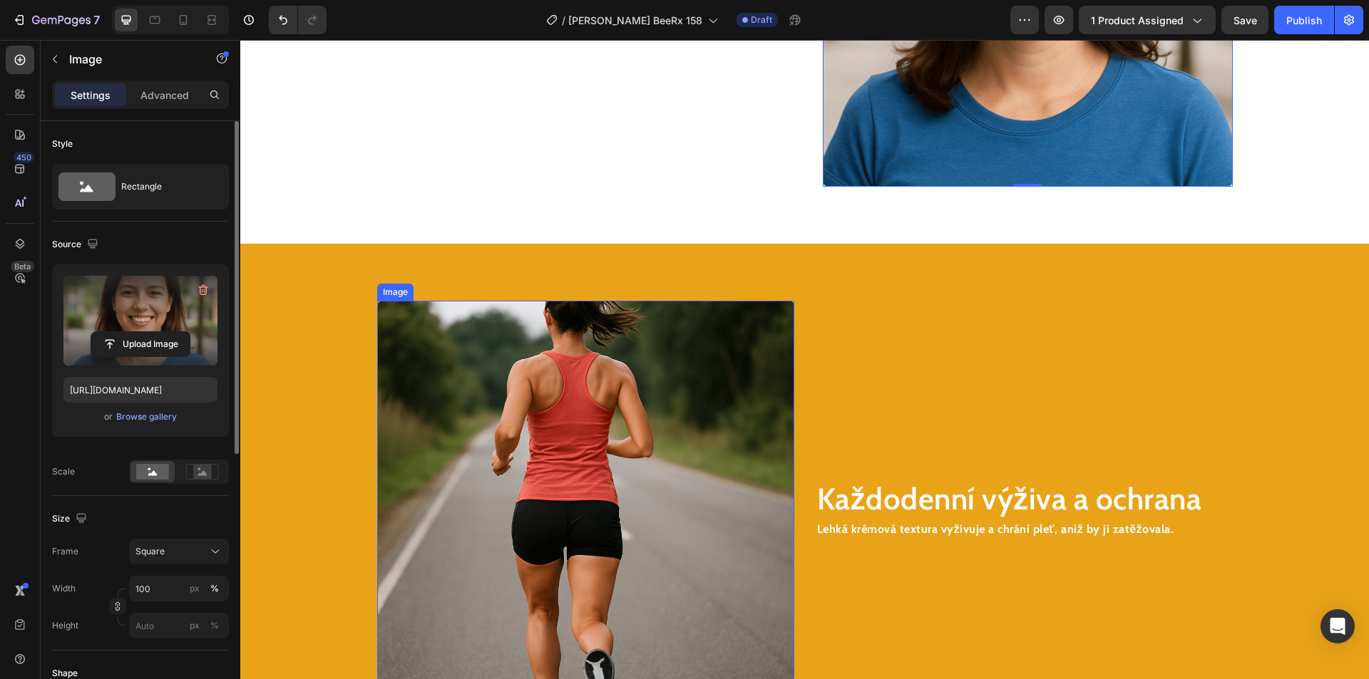
scroll to position [1845, 0]
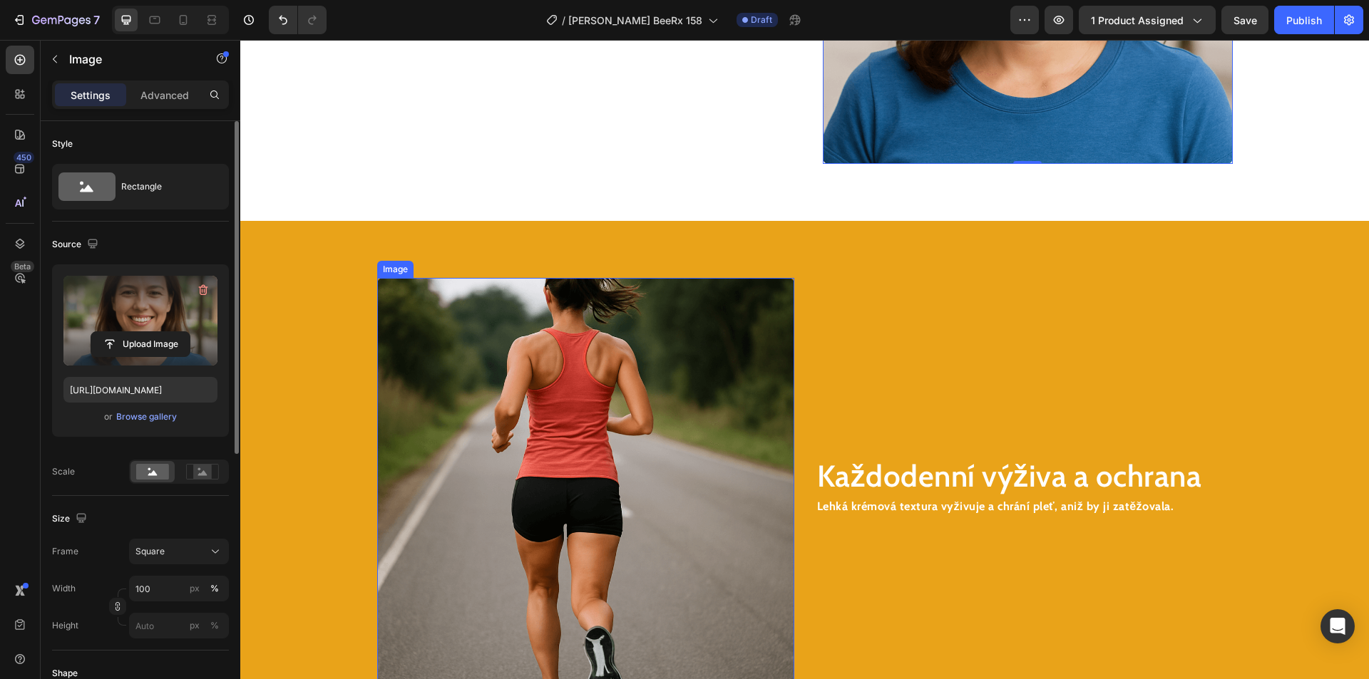
click at [535, 378] on img at bounding box center [585, 486] width 417 height 417
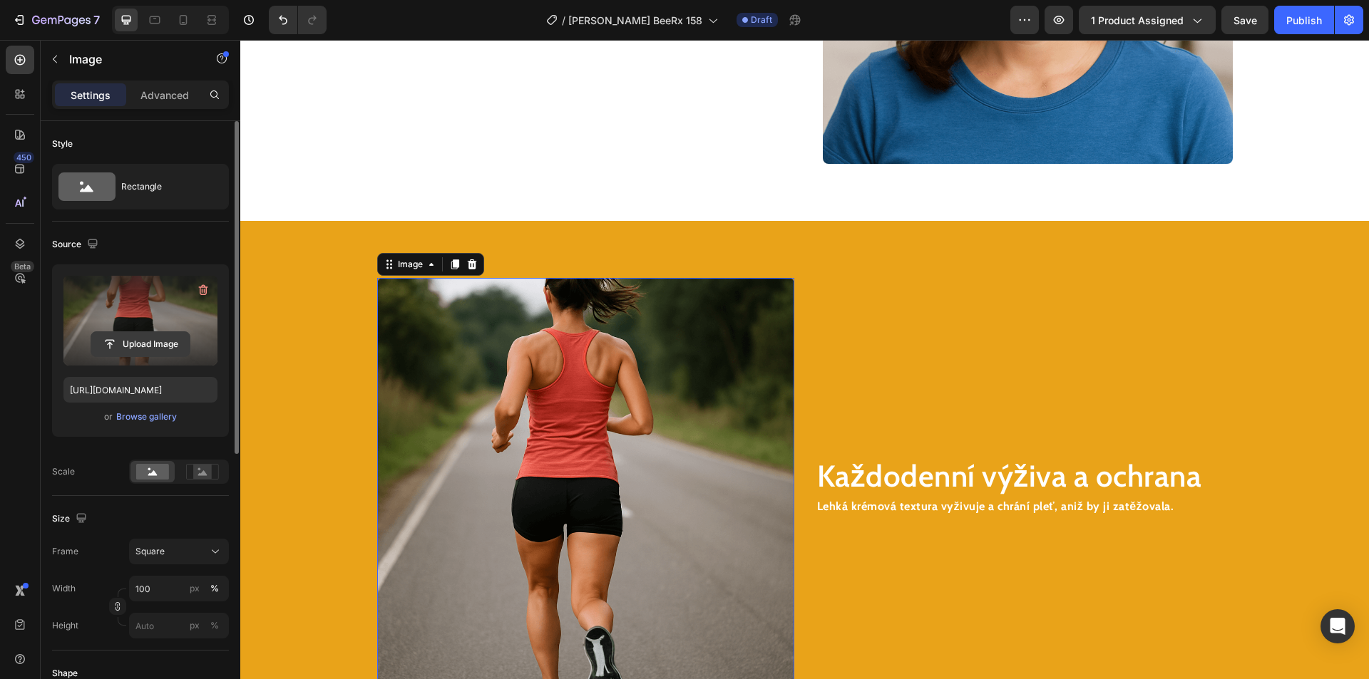
click at [167, 344] on input "file" at bounding box center [140, 344] width 98 height 24
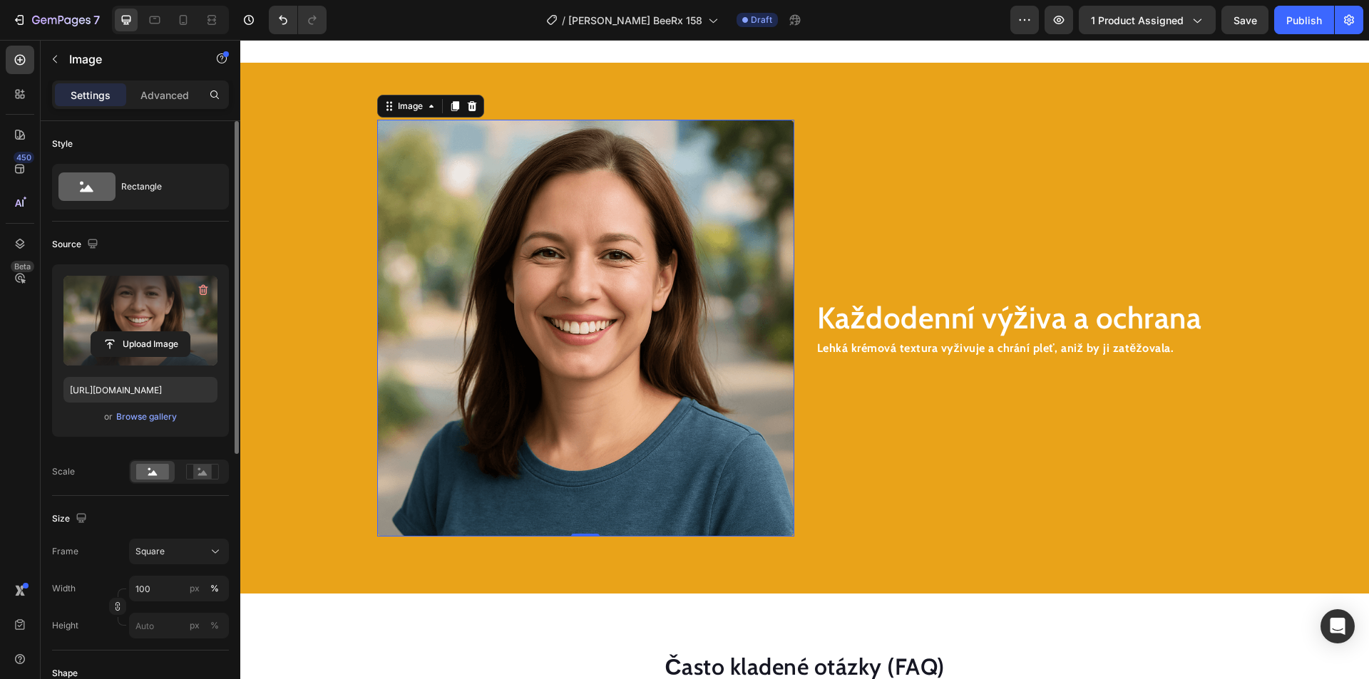
scroll to position [1830, 0]
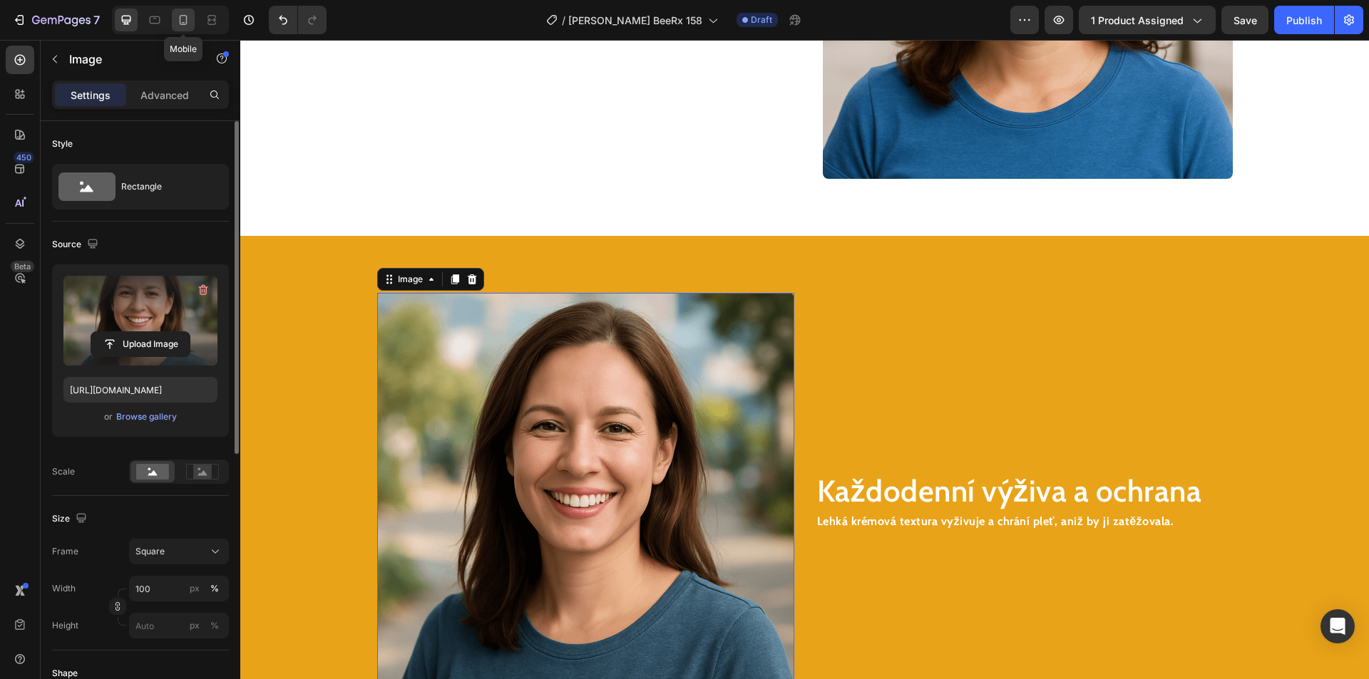
click at [190, 21] on icon at bounding box center [183, 20] width 14 height 14
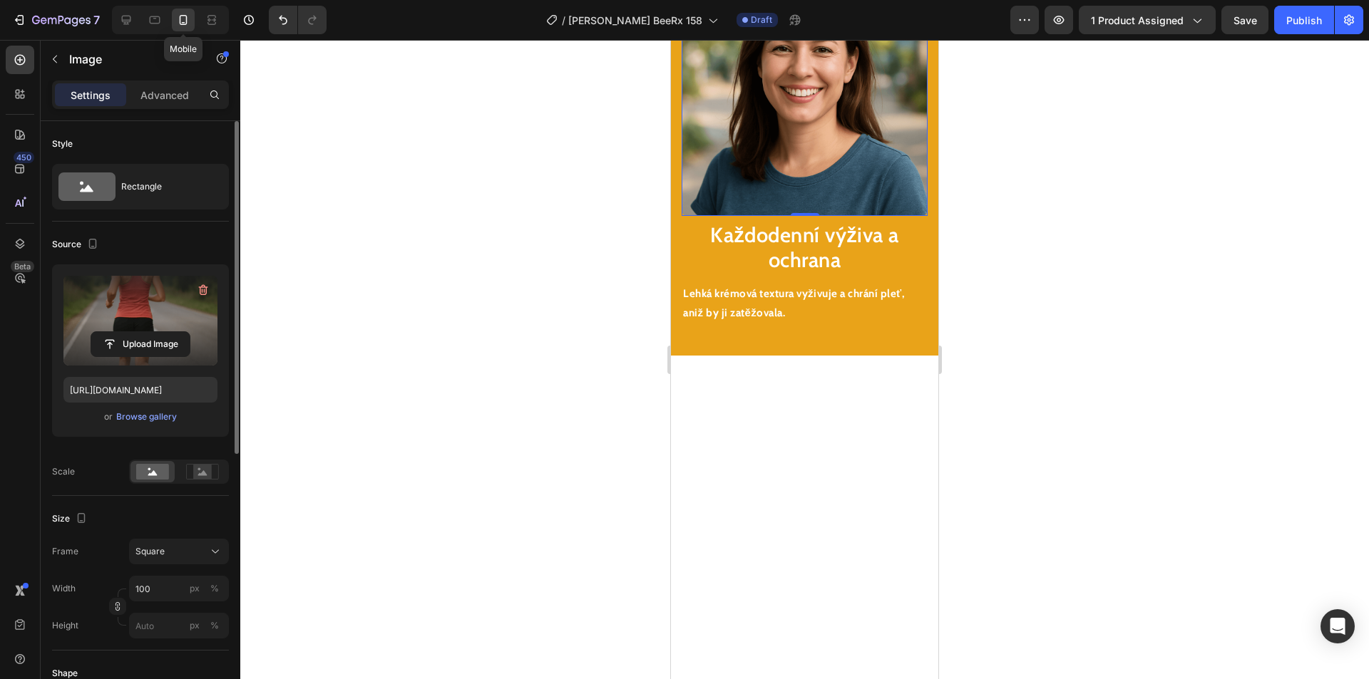
type input "[URL][DOMAIN_NAME]"
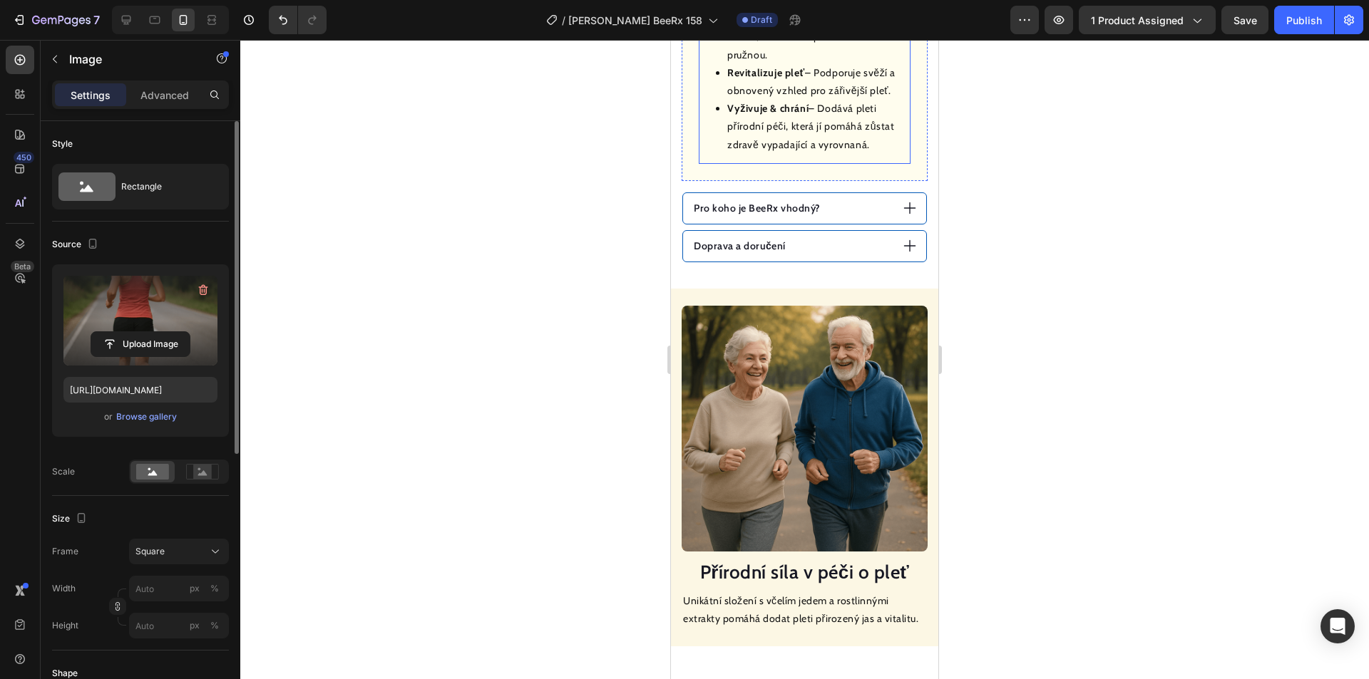
scroll to position [1059, 0]
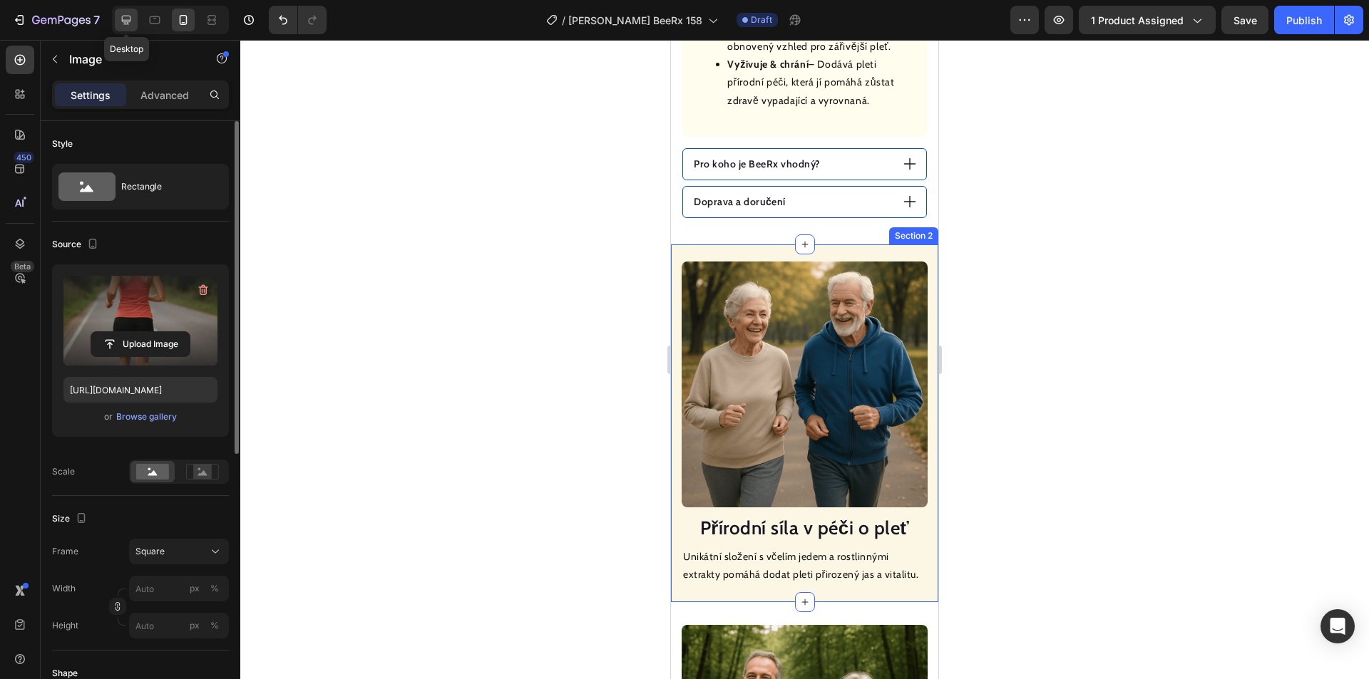
click at [133, 18] on icon at bounding box center [126, 20] width 14 height 14
type input "[URL][DOMAIN_NAME]"
type input "100"
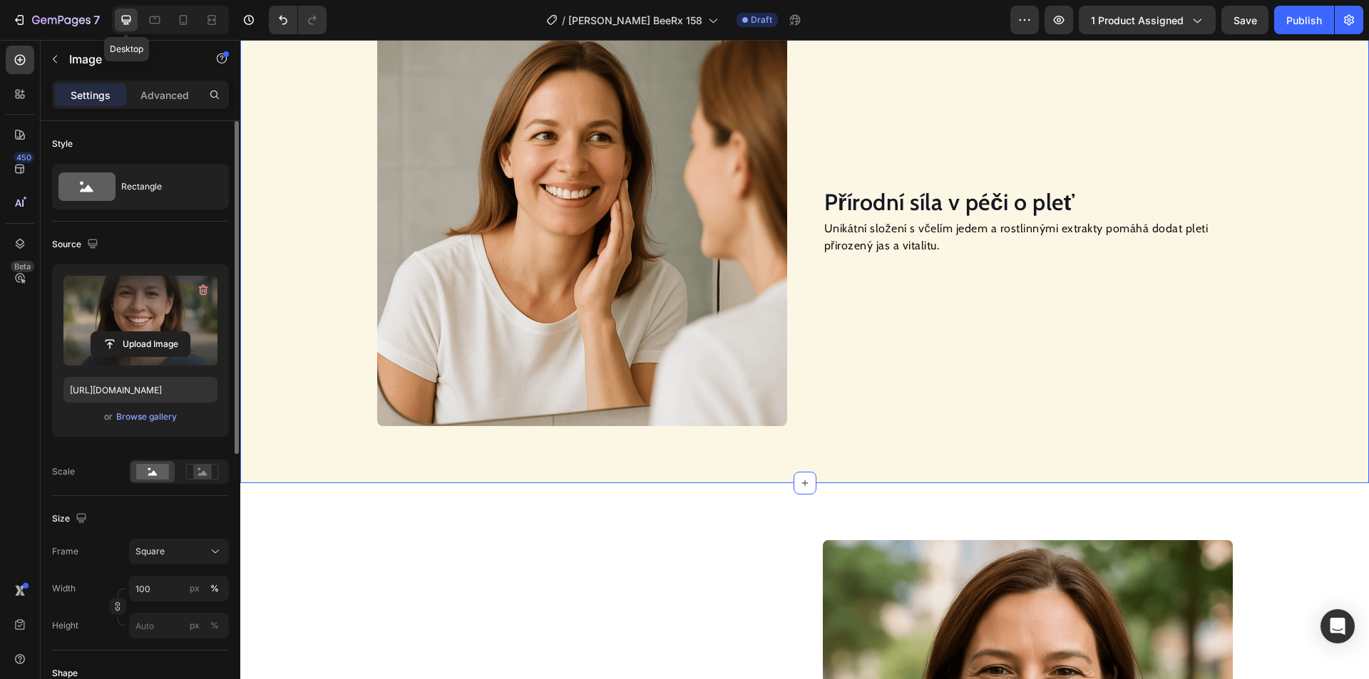
scroll to position [1078, 0]
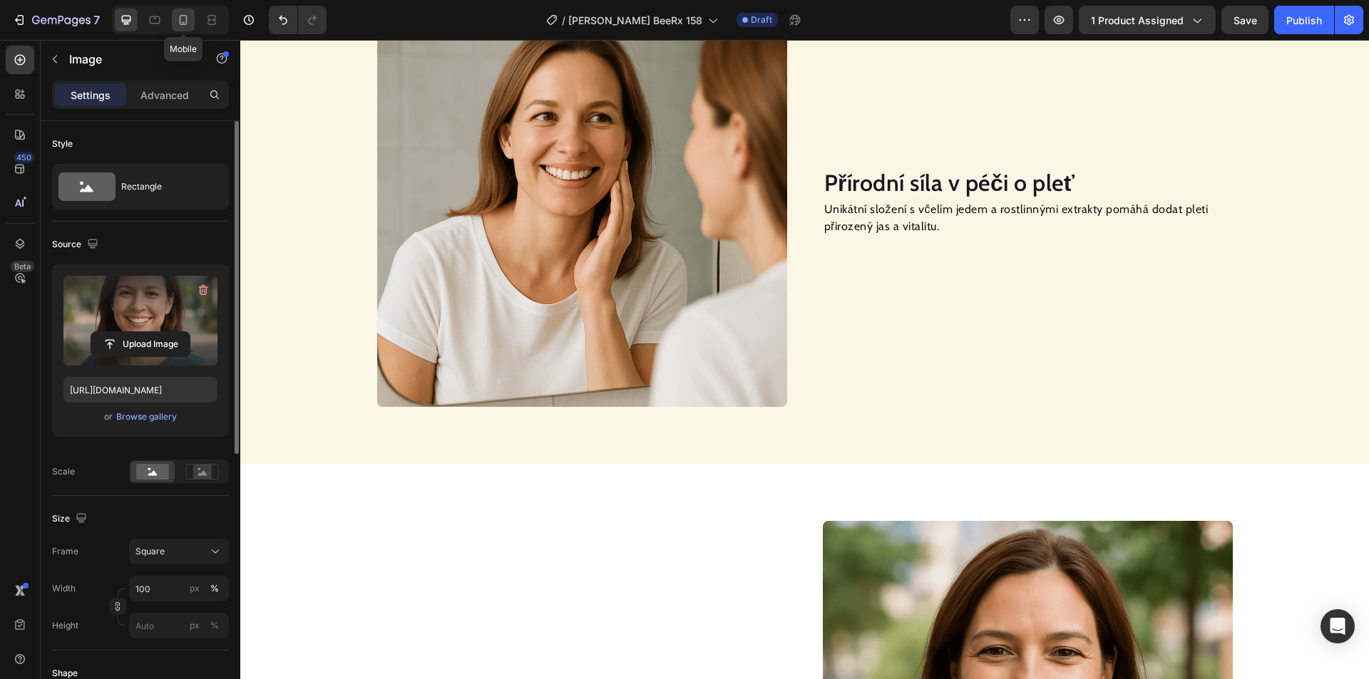
click at [187, 17] on icon at bounding box center [183, 20] width 14 height 14
type input "[URL][DOMAIN_NAME]"
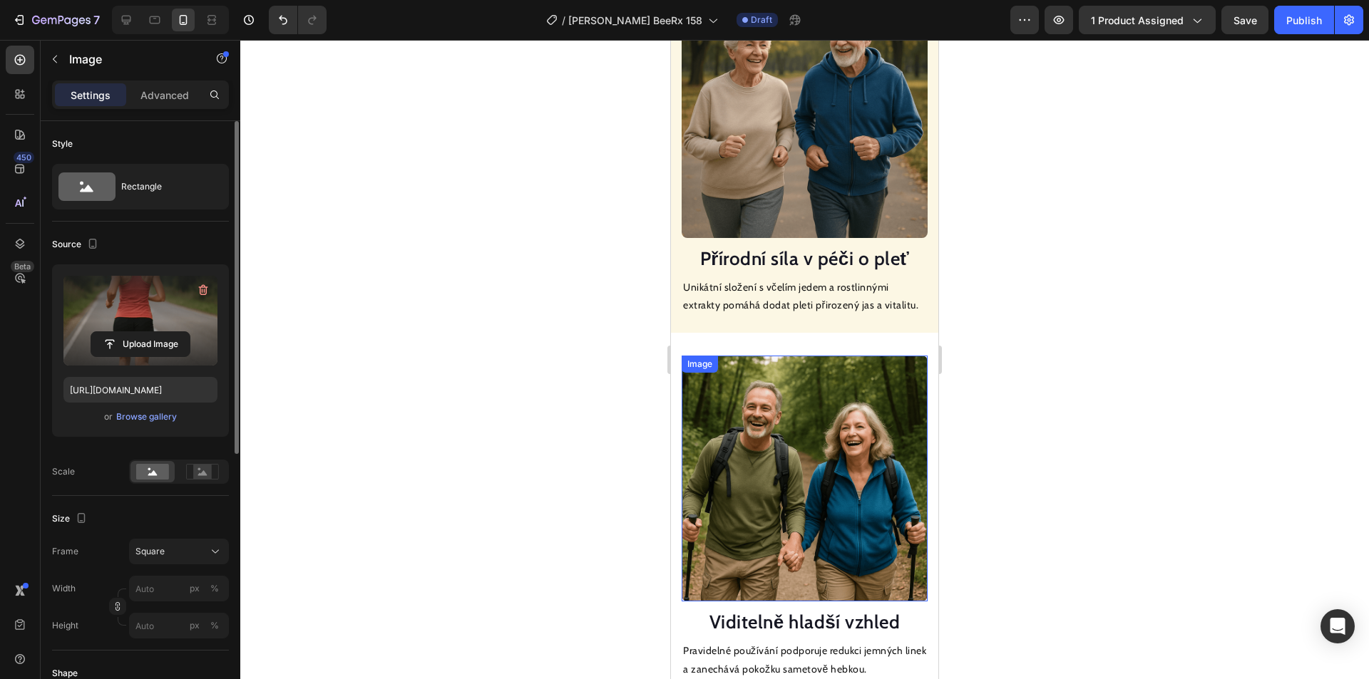
scroll to position [962, 0]
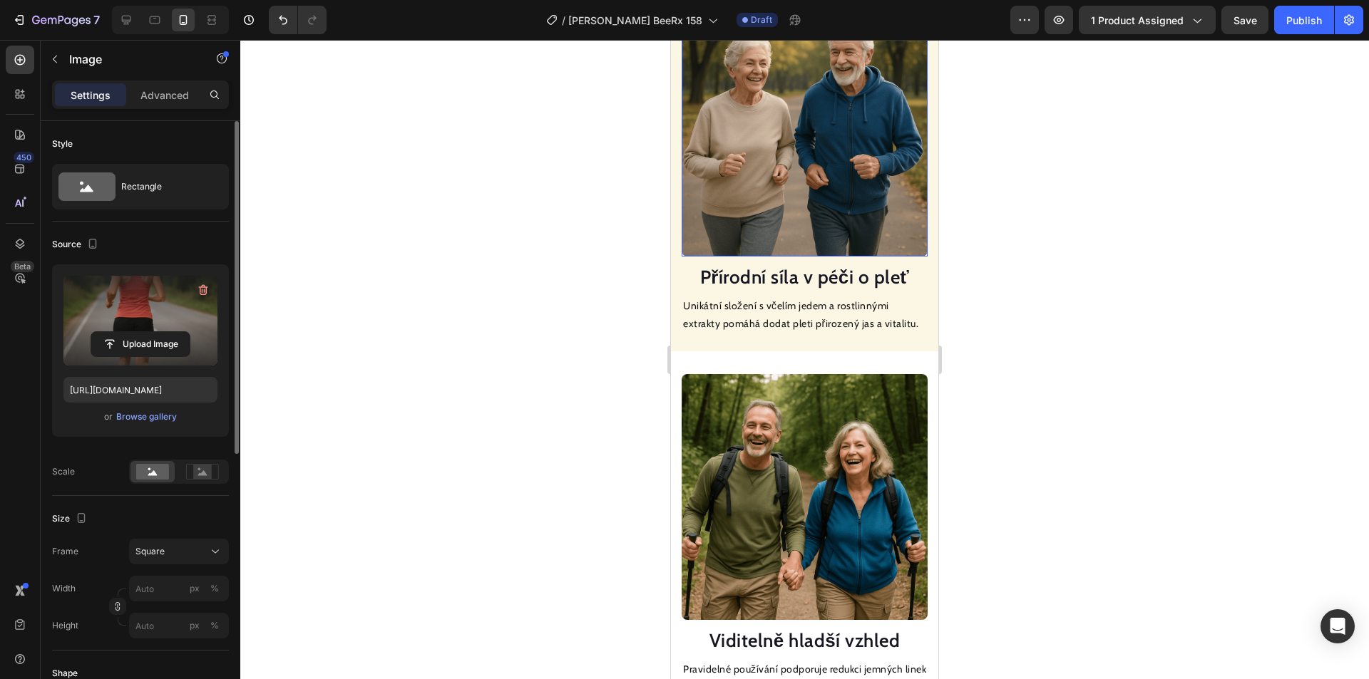
click at [796, 159] on img at bounding box center [805, 134] width 246 height 246
click at [125, 348] on input "file" at bounding box center [140, 344] width 98 height 24
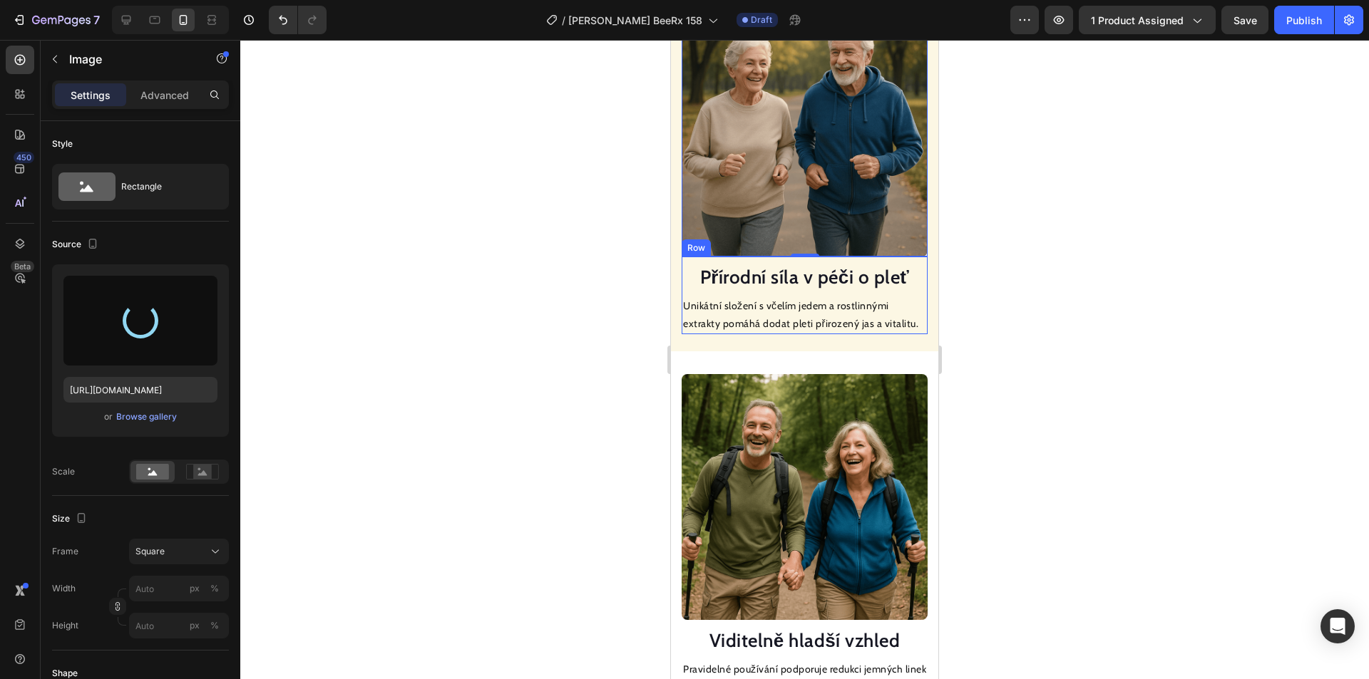
type input "[URL][DOMAIN_NAME]"
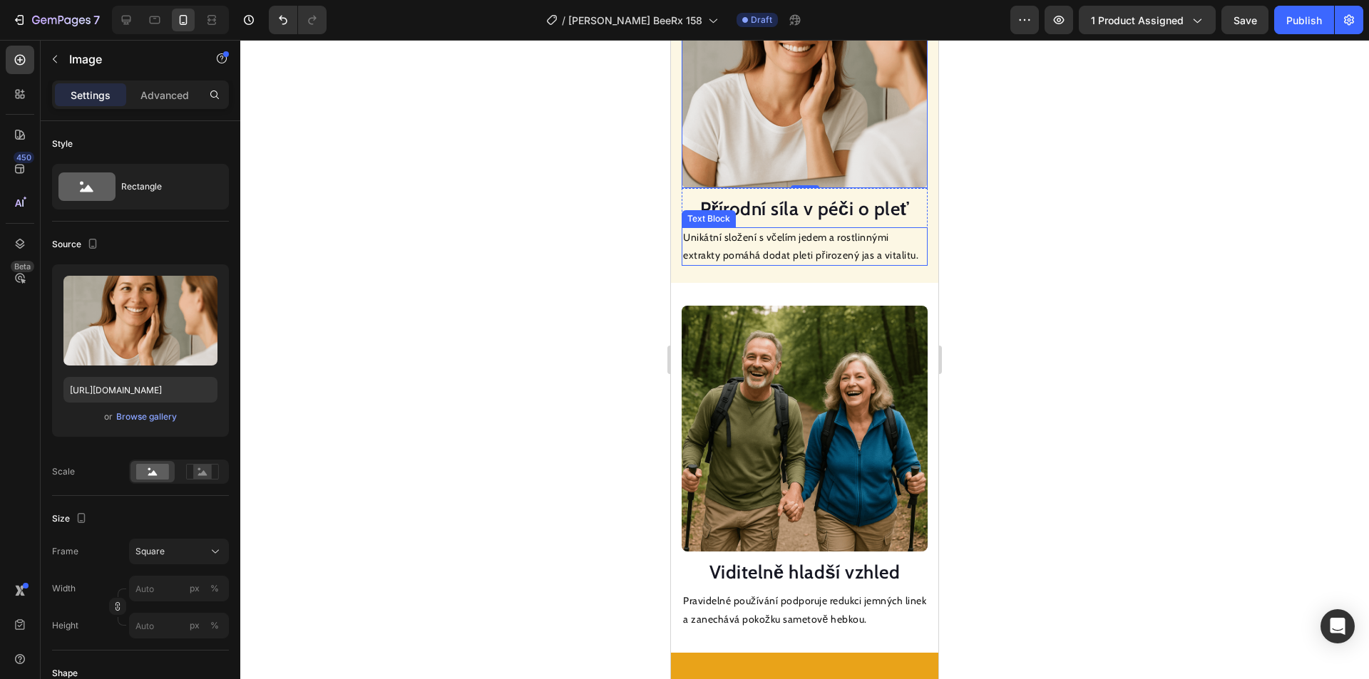
scroll to position [1104, 0]
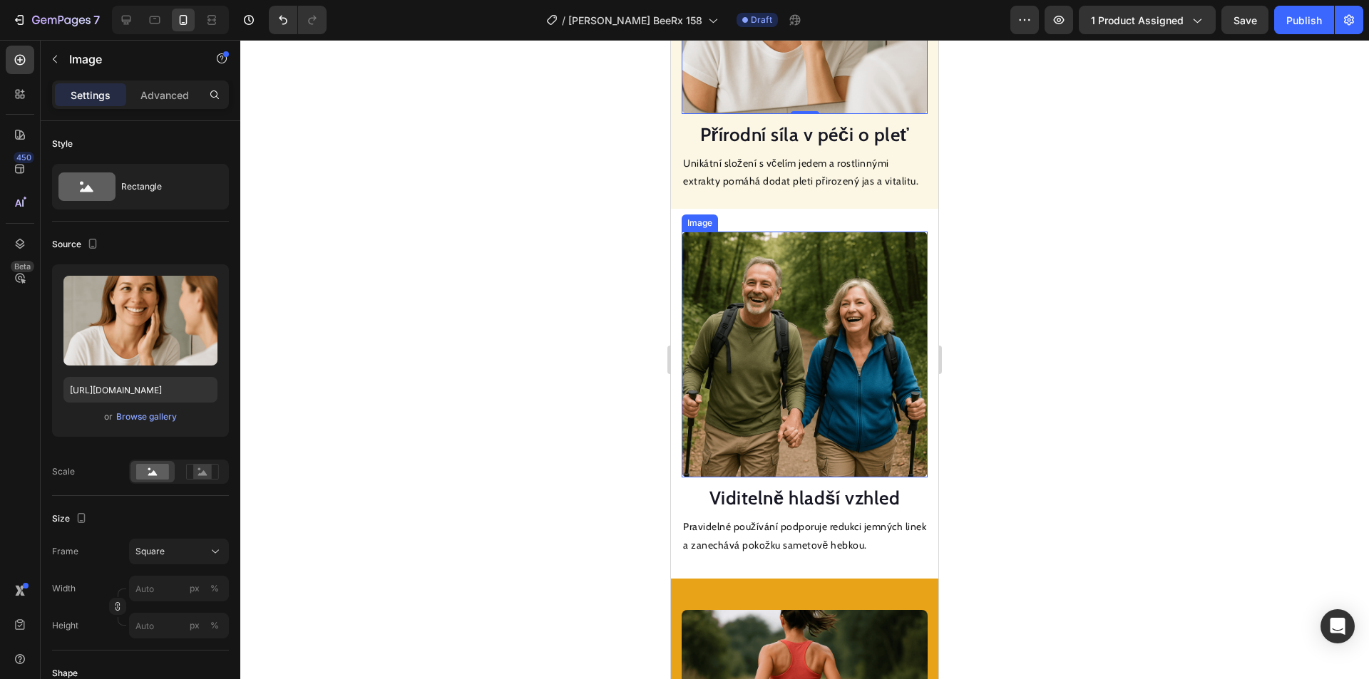
click at [800, 293] on img at bounding box center [805, 355] width 246 height 246
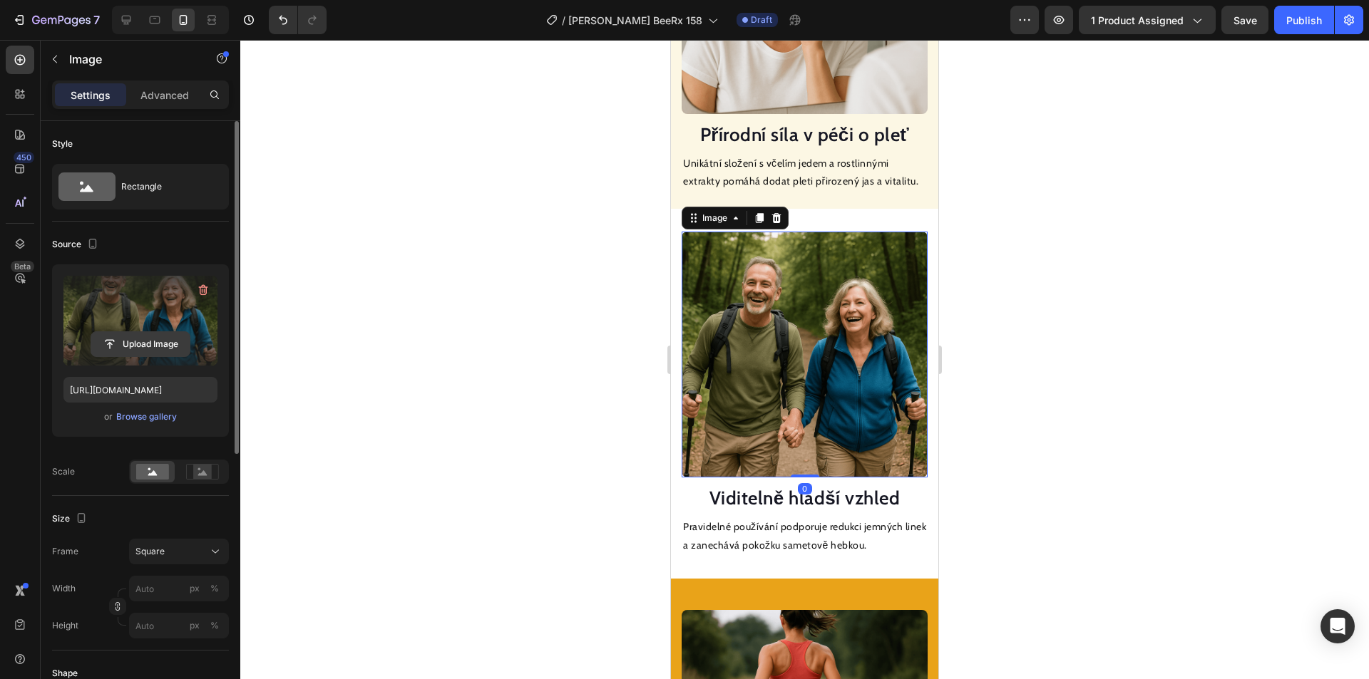
click at [167, 348] on input "file" at bounding box center [140, 344] width 98 height 24
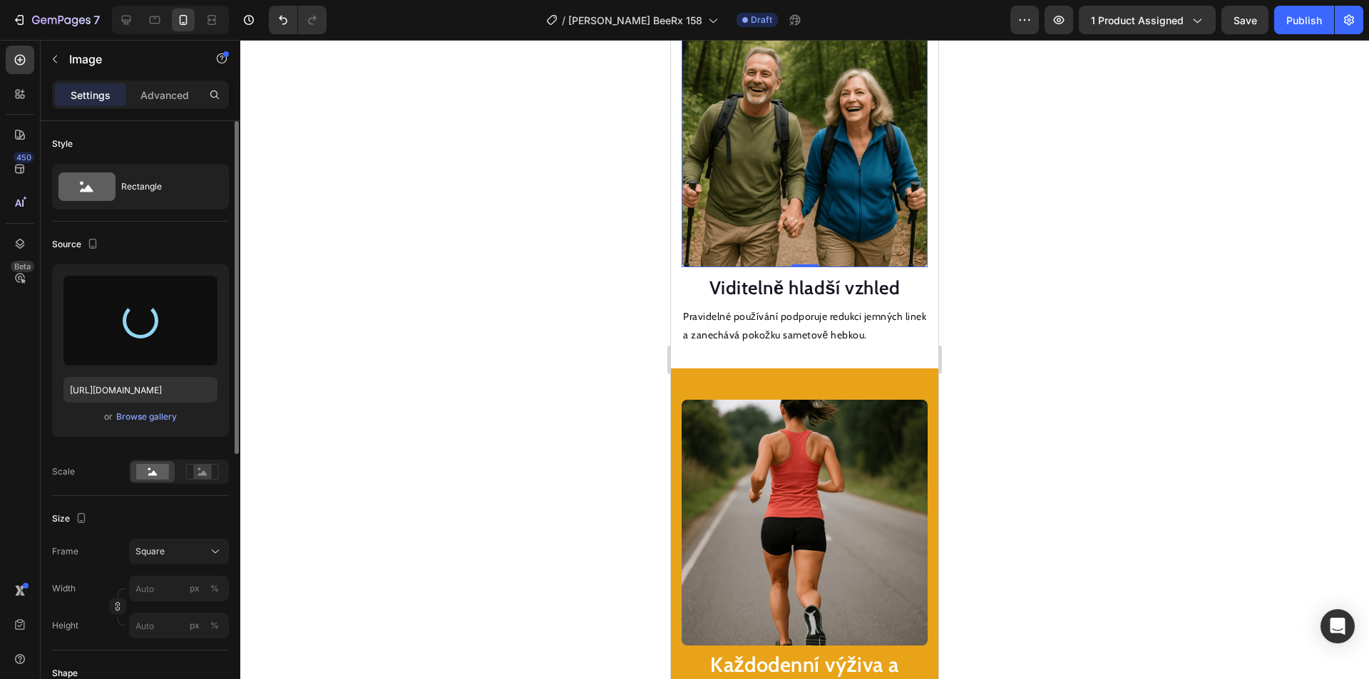
type input "[URL][DOMAIN_NAME]"
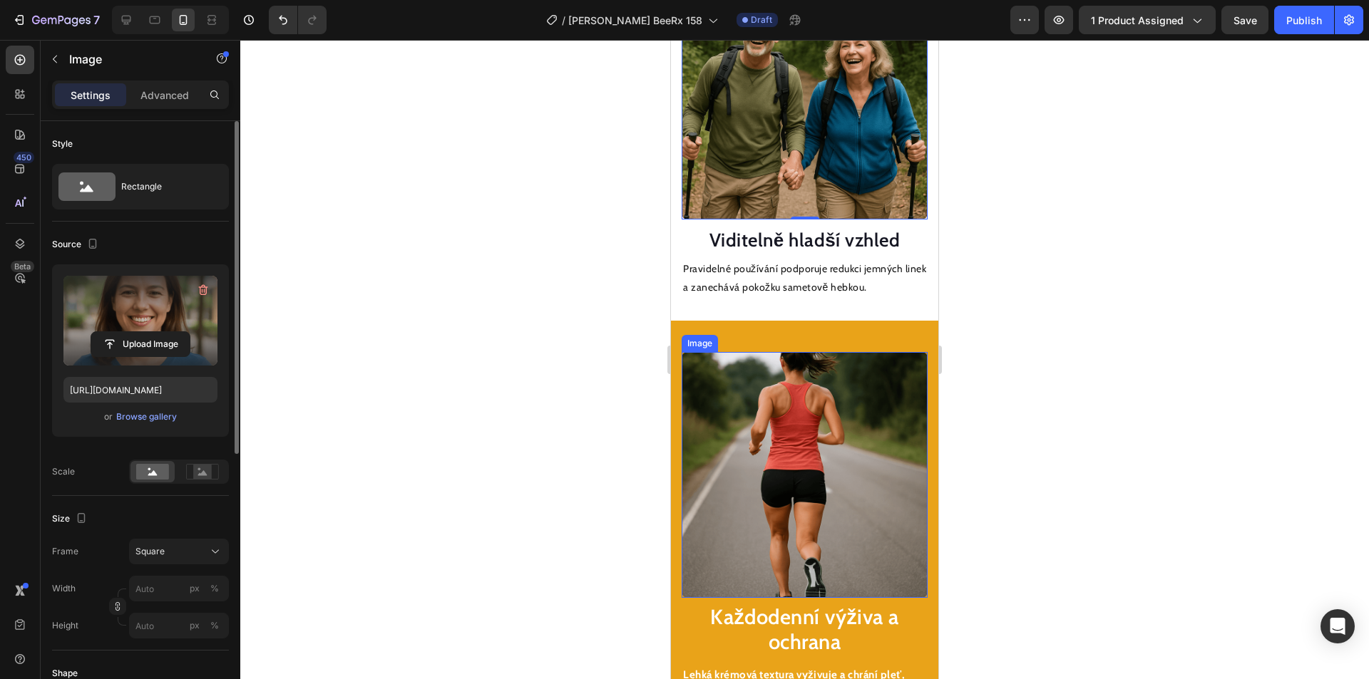
scroll to position [1461, 0]
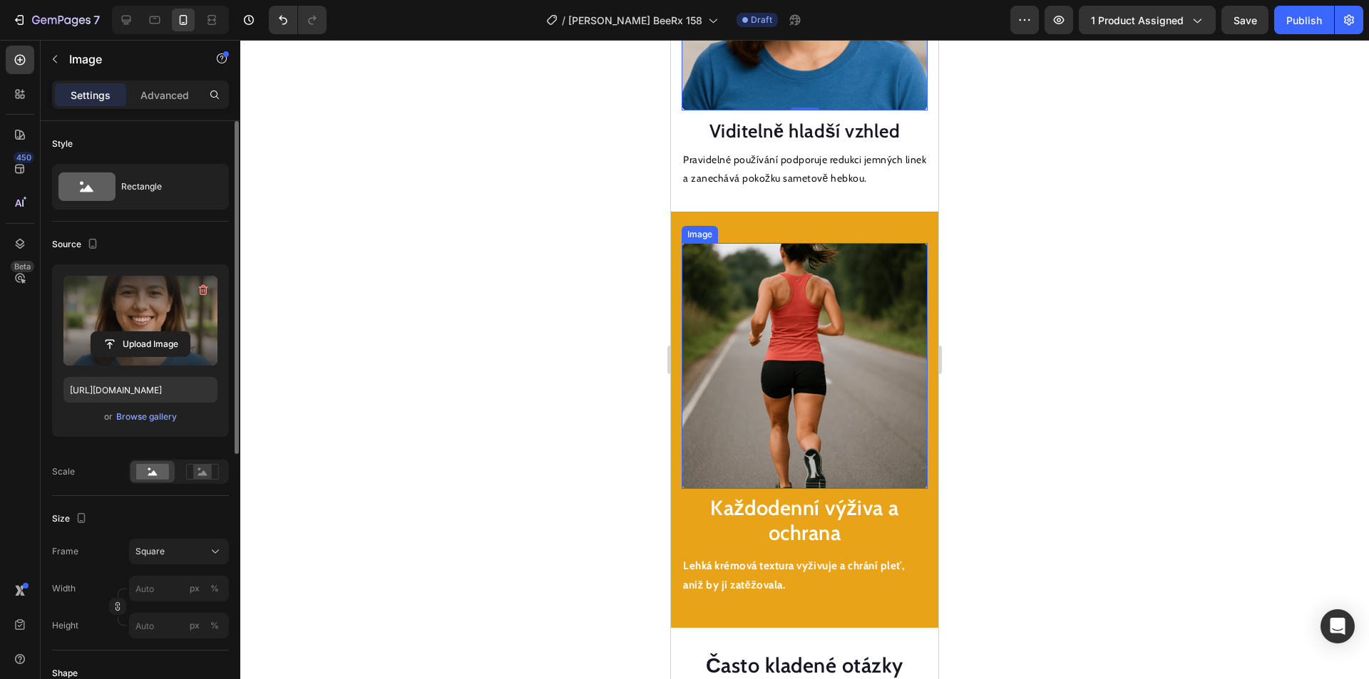
click at [776, 307] on img at bounding box center [805, 366] width 246 height 246
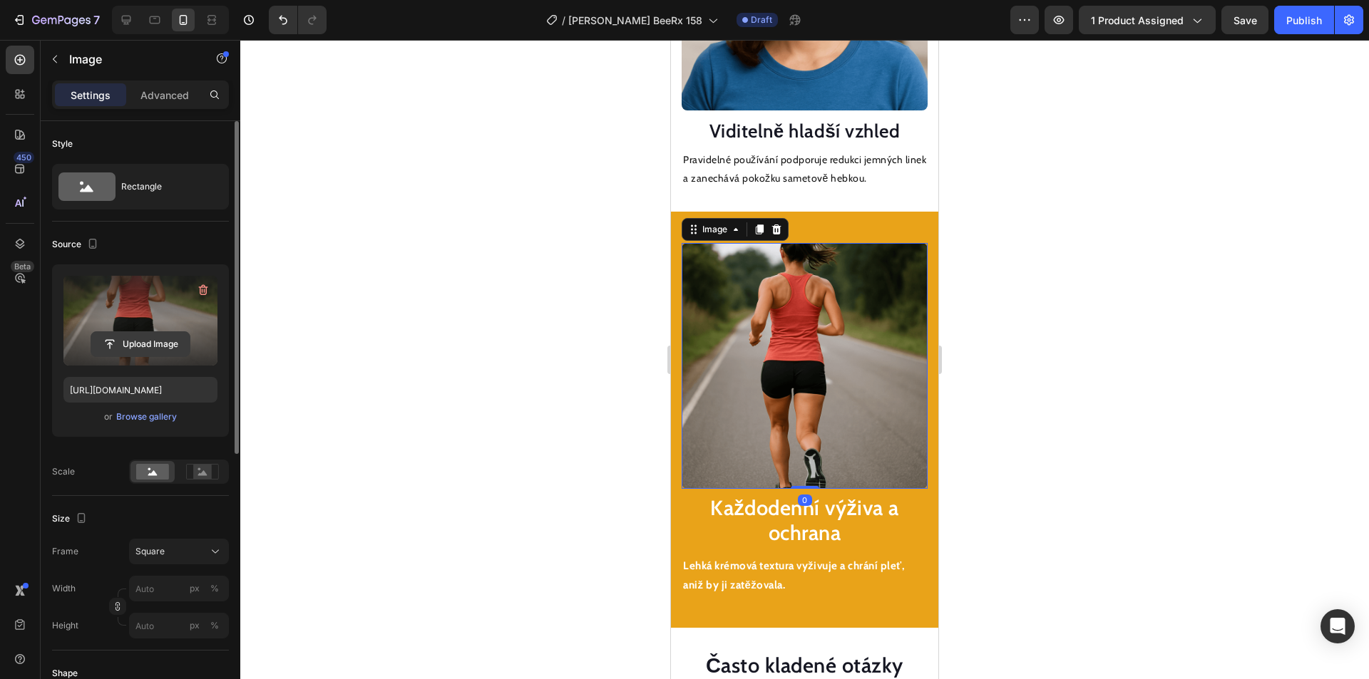
click at [165, 339] on input "file" at bounding box center [140, 344] width 98 height 24
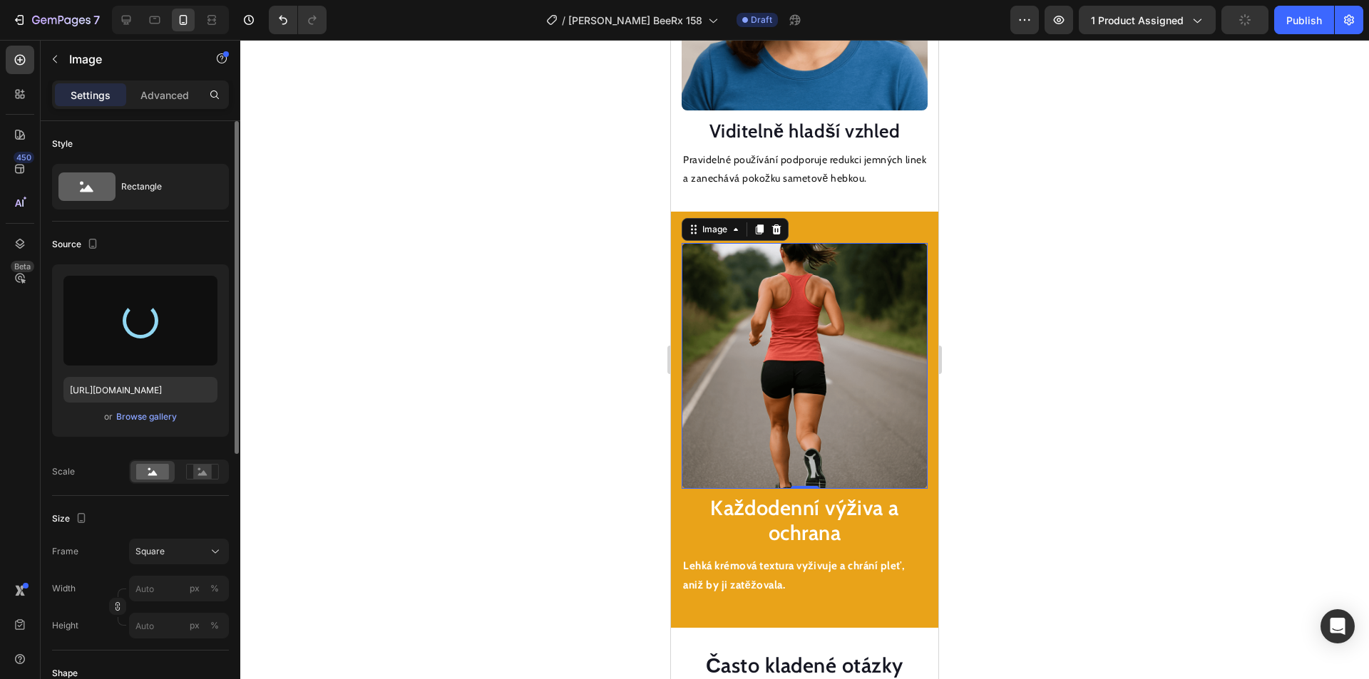
type input "[URL][DOMAIN_NAME]"
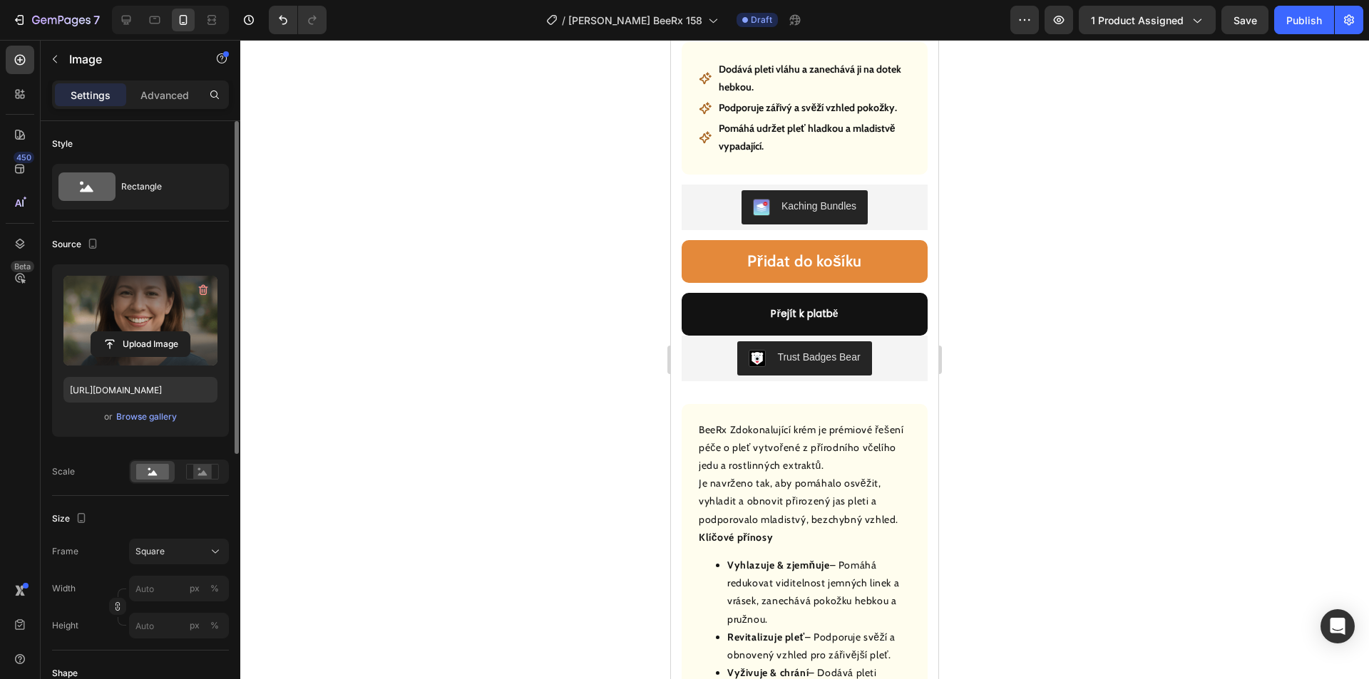
scroll to position [713, 0]
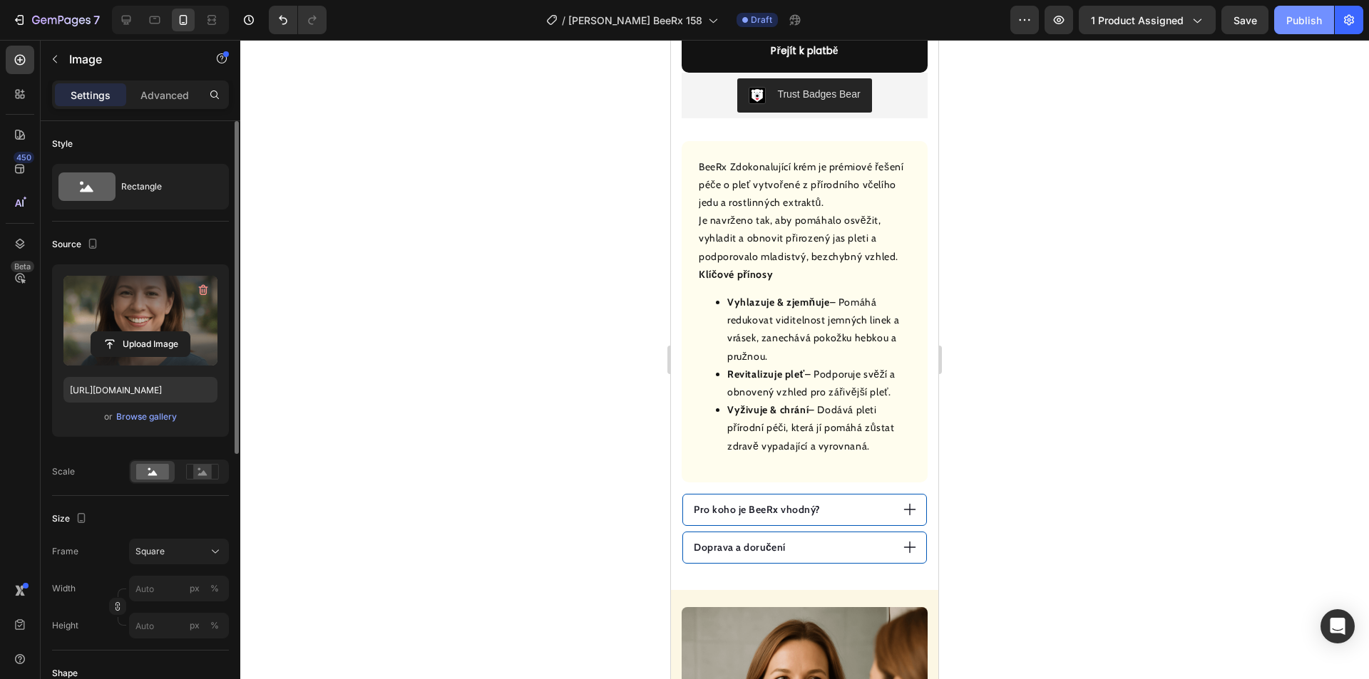
click at [1303, 22] on div "Publish" at bounding box center [1304, 20] width 36 height 15
